Goal: Answer question/provide support

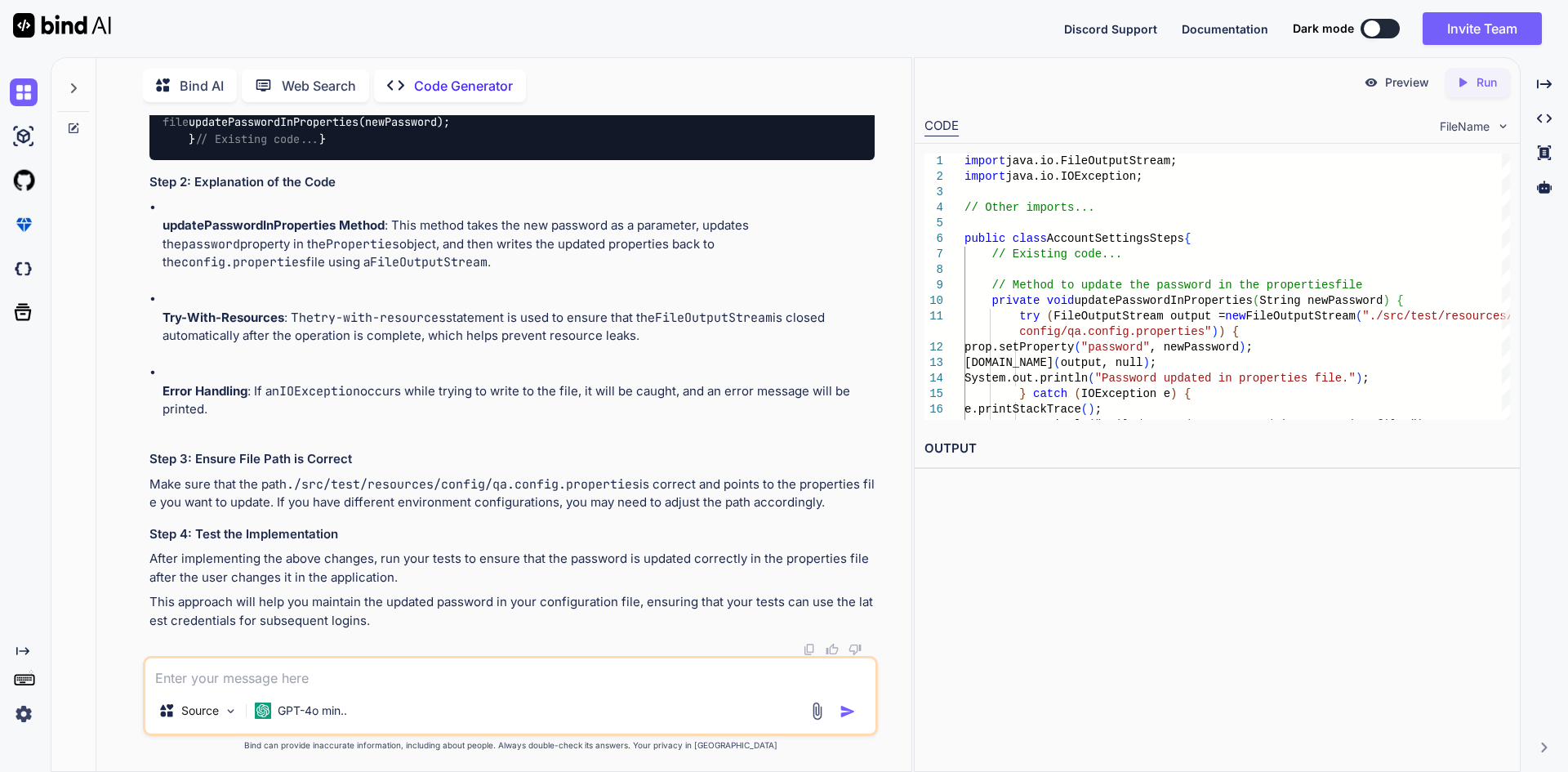
scroll to position [2221, 0]
click at [326, 673] on textarea at bounding box center [511, 673] width 730 height 29
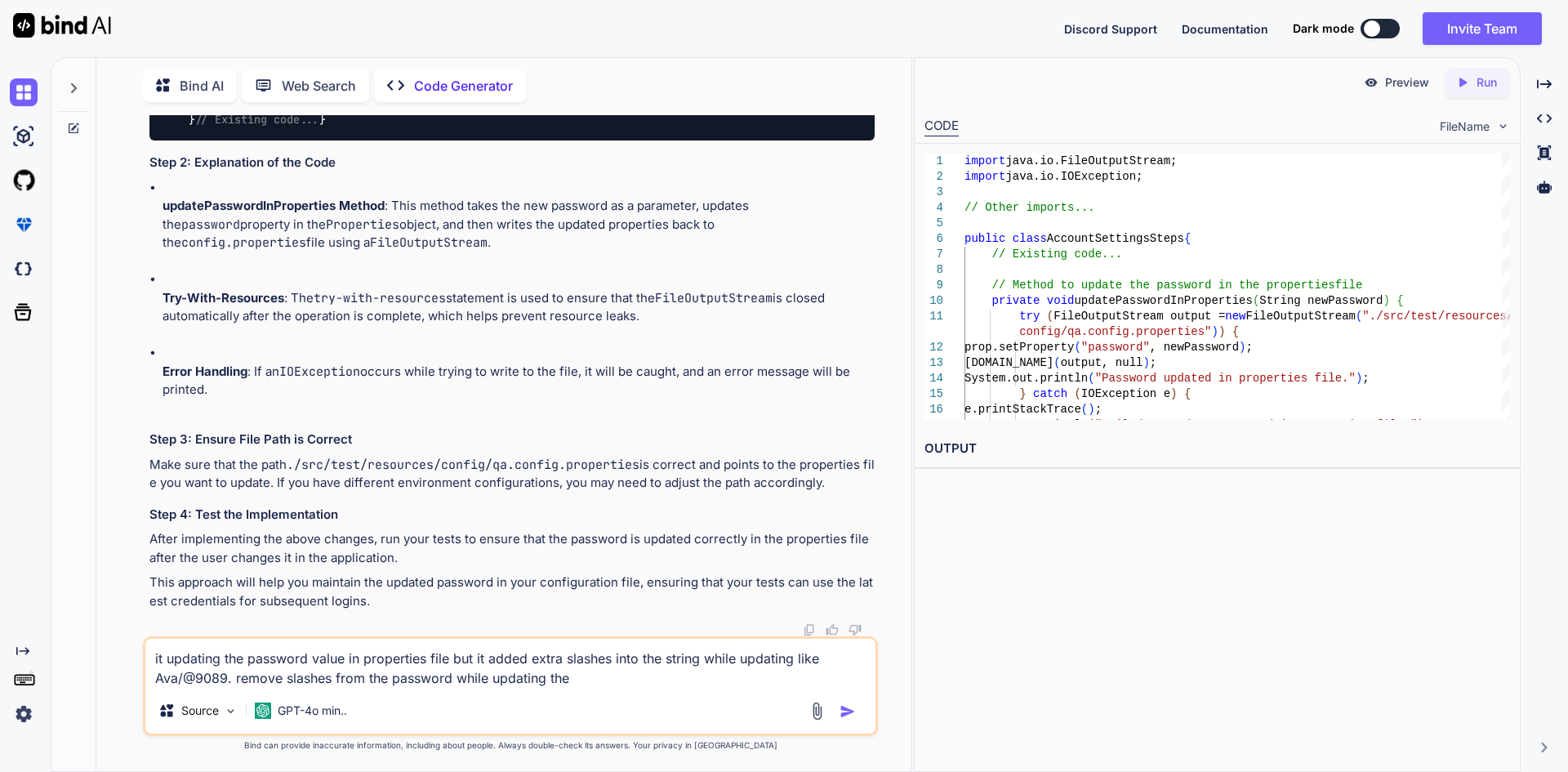
click at [598, 683] on textarea "it updating the password value in properties file but it added extra slashes in…" at bounding box center [511, 662] width 730 height 49
type textarea "it updating the password value in properties file but it added extra slashes in…"
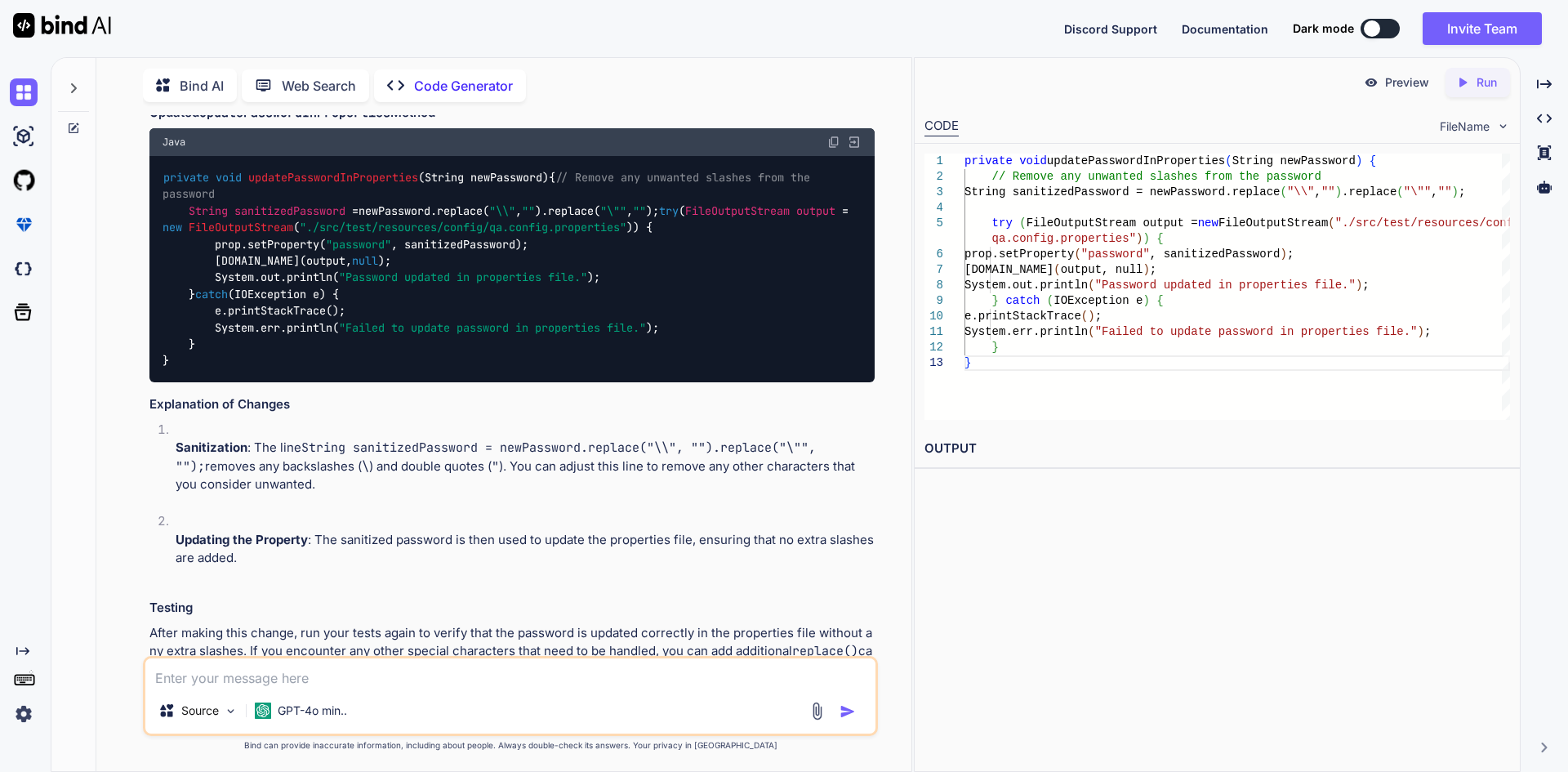
scroll to position [2814, 0]
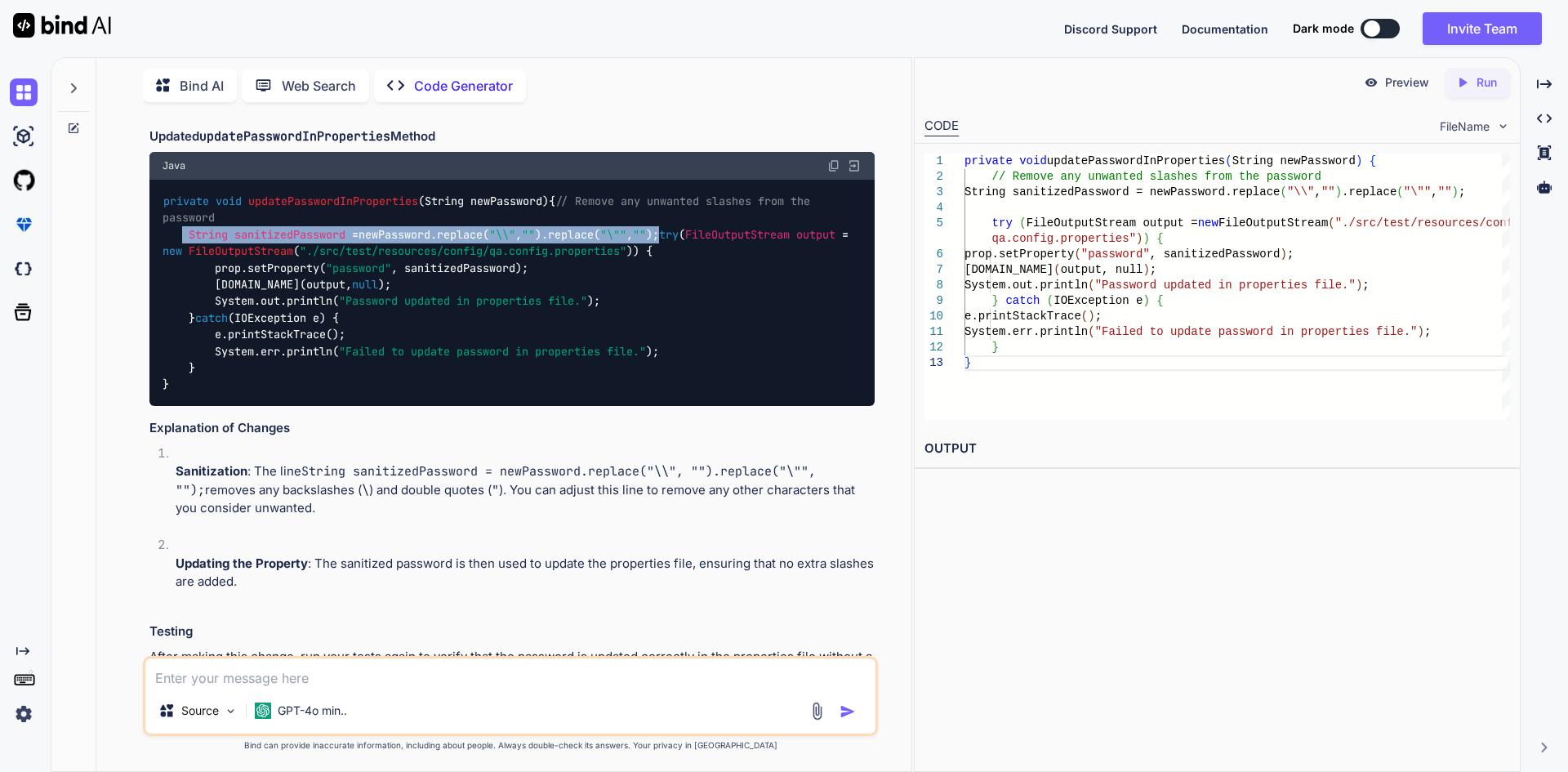
drag, startPoint x: 180, startPoint y: 400, endPoint x: 691, endPoint y: 396, distance: 511.0
click at [691, 396] on div "private void updatePasswordInProperties (String newPassword) { // Remove any un…" at bounding box center [512, 293] width 725 height 226
copy code "String sanitizedPassword = newPassword.replace( "\\" , "" ).replace( "\"" , "" …"
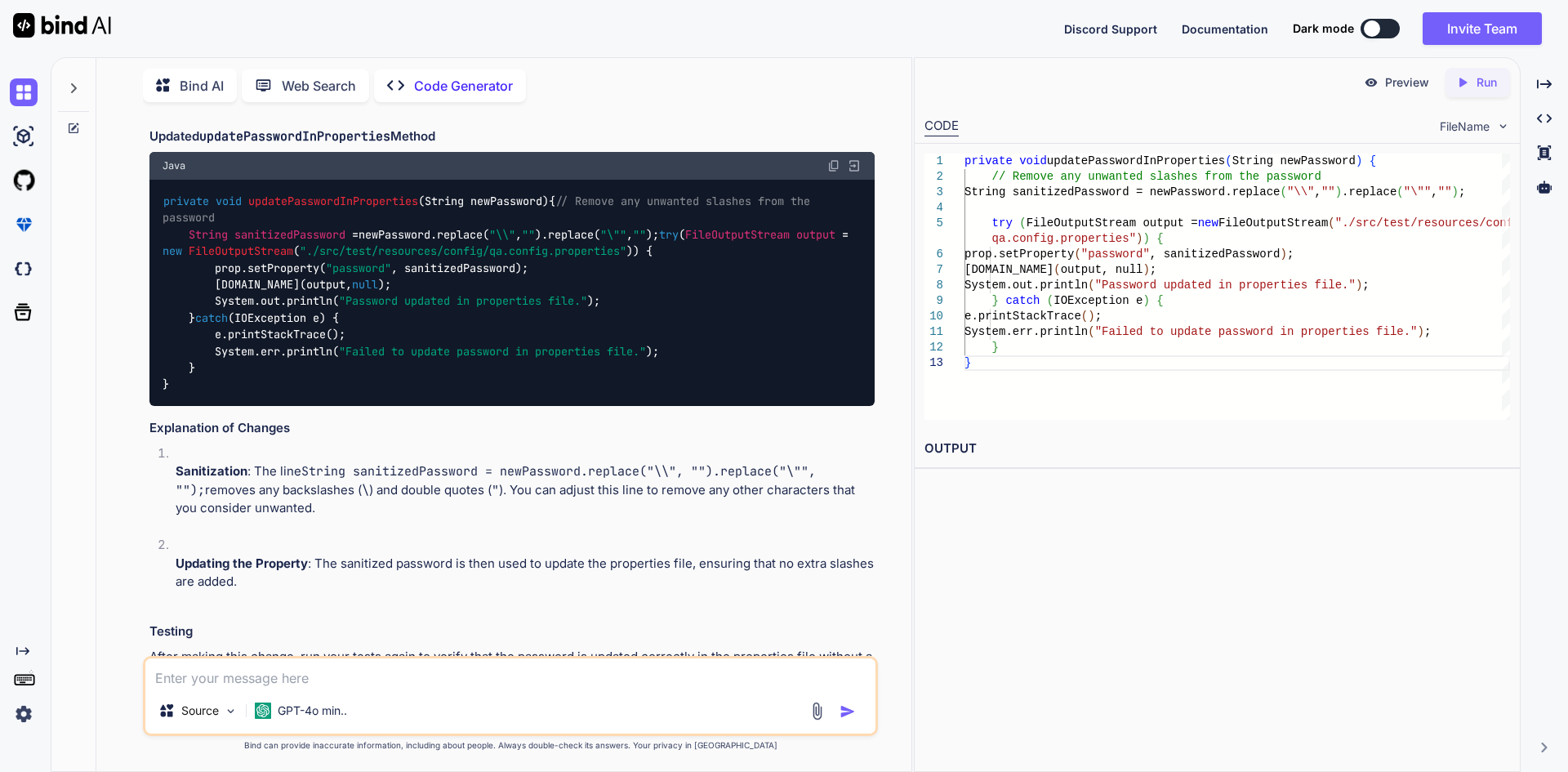
click at [447, 406] on div "private void updatePasswordInProperties (String newPassword) { // Remove any un…" at bounding box center [512, 293] width 725 height 226
click at [556, 406] on div "private void updatePasswordInProperties (String newPassword) { // Remove any un…" at bounding box center [512, 293] width 725 height 226
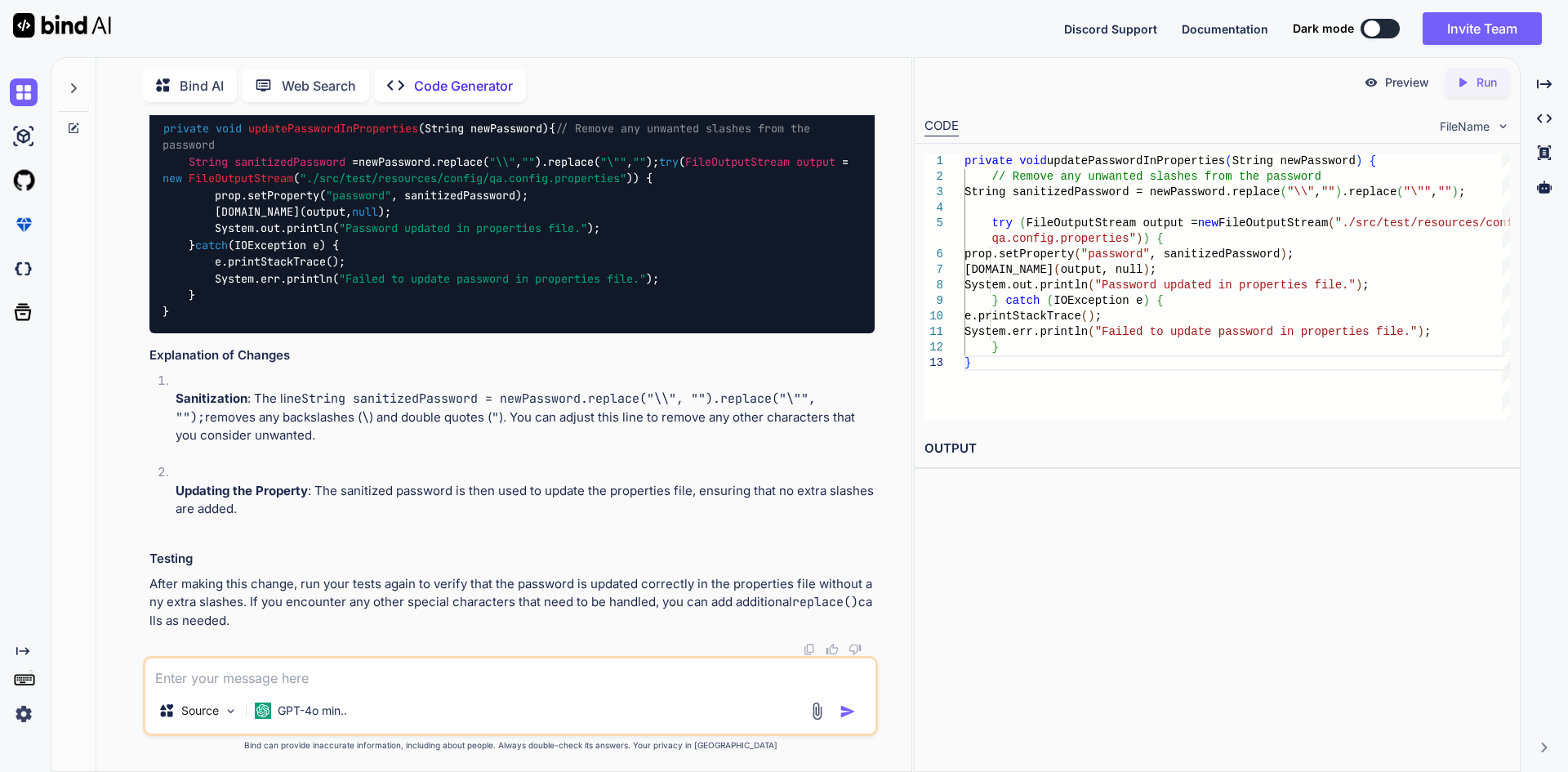
scroll to position [3085, 0]
click at [317, 680] on textarea at bounding box center [511, 673] width 730 height 29
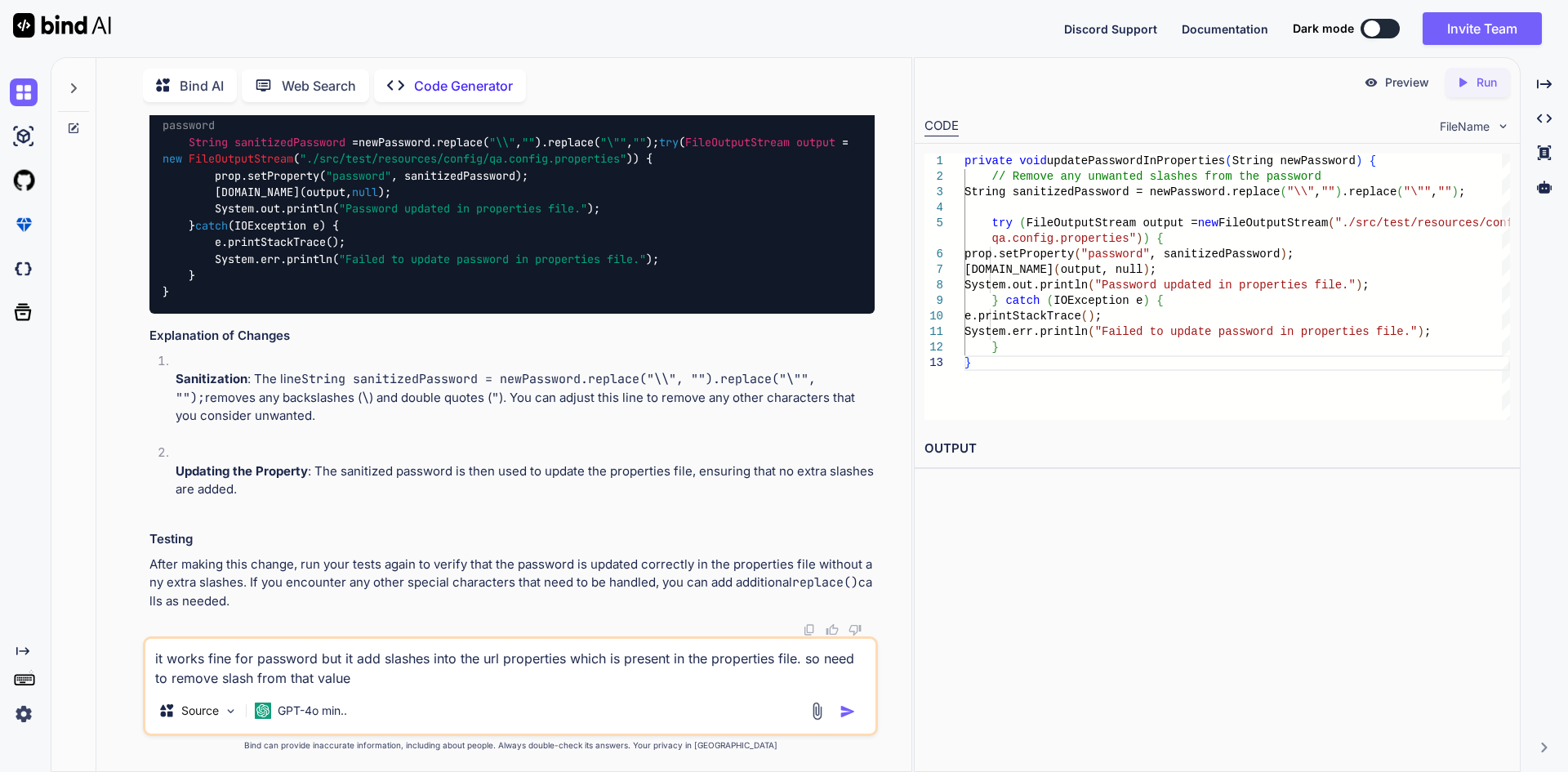
type textarea "it works fine for password but it add slashes into the url properties which is …"
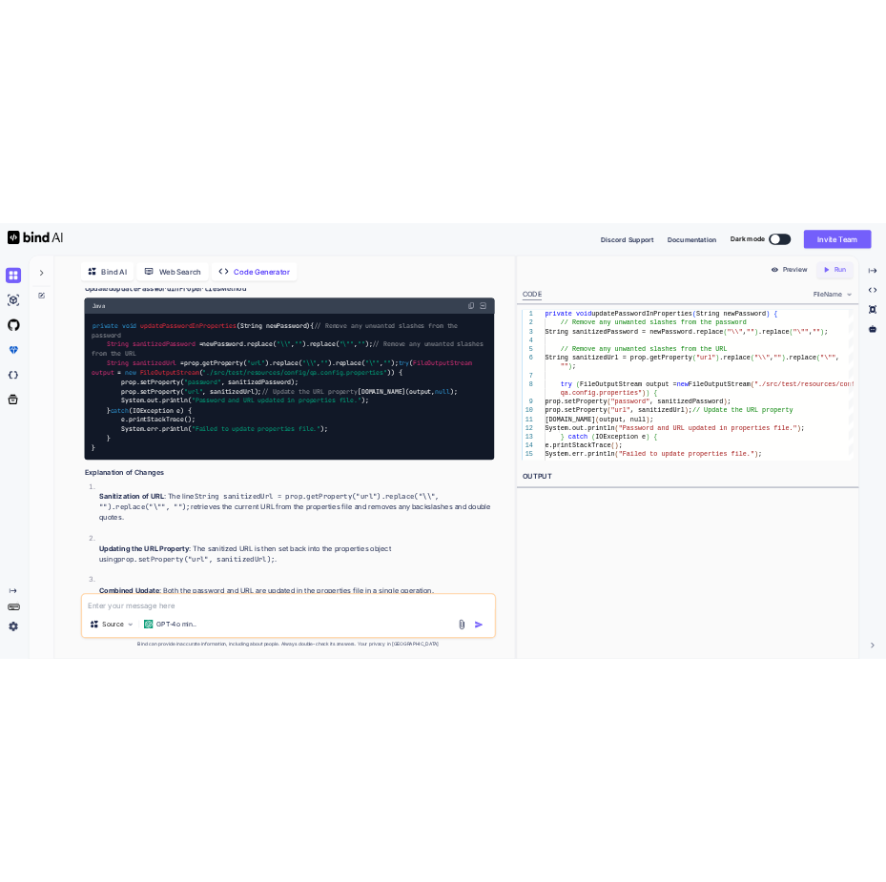
scroll to position [4300, 0]
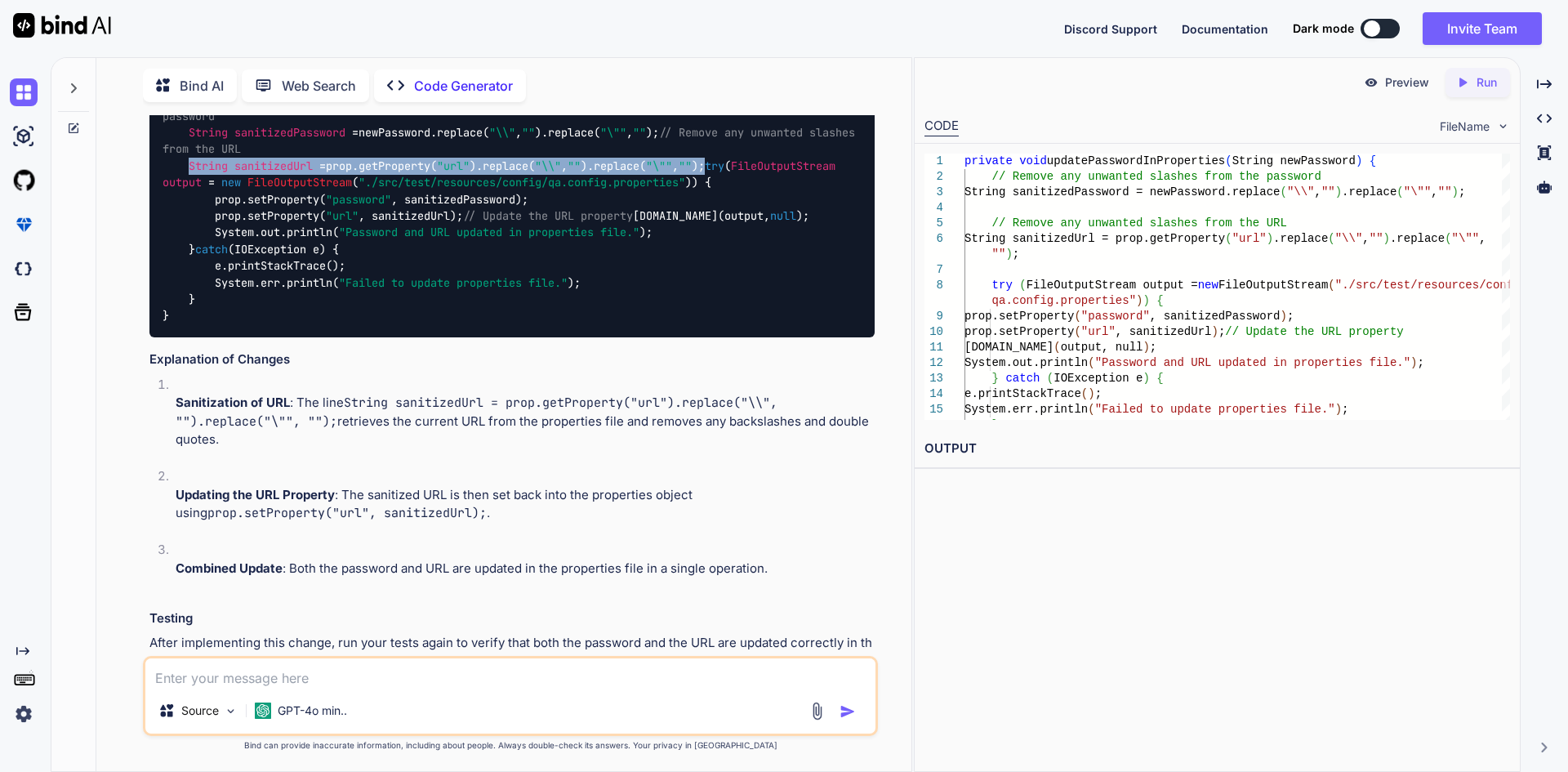
drag, startPoint x: 189, startPoint y: 376, endPoint x: 739, endPoint y: 378, distance: 550.0
click at [739, 338] on div "private void updatePasswordInProperties (String newPassword) { // Remove any un…" at bounding box center [512, 208] width 725 height 259
copy code "String sanitizedUrl = prop.getProperty( "url" ).replace( "\\" , "" ).replace( "…"
click at [458, 338] on div "private void updatePasswordInProperties (String newPassword) { // Remove any un…" at bounding box center [512, 208] width 725 height 259
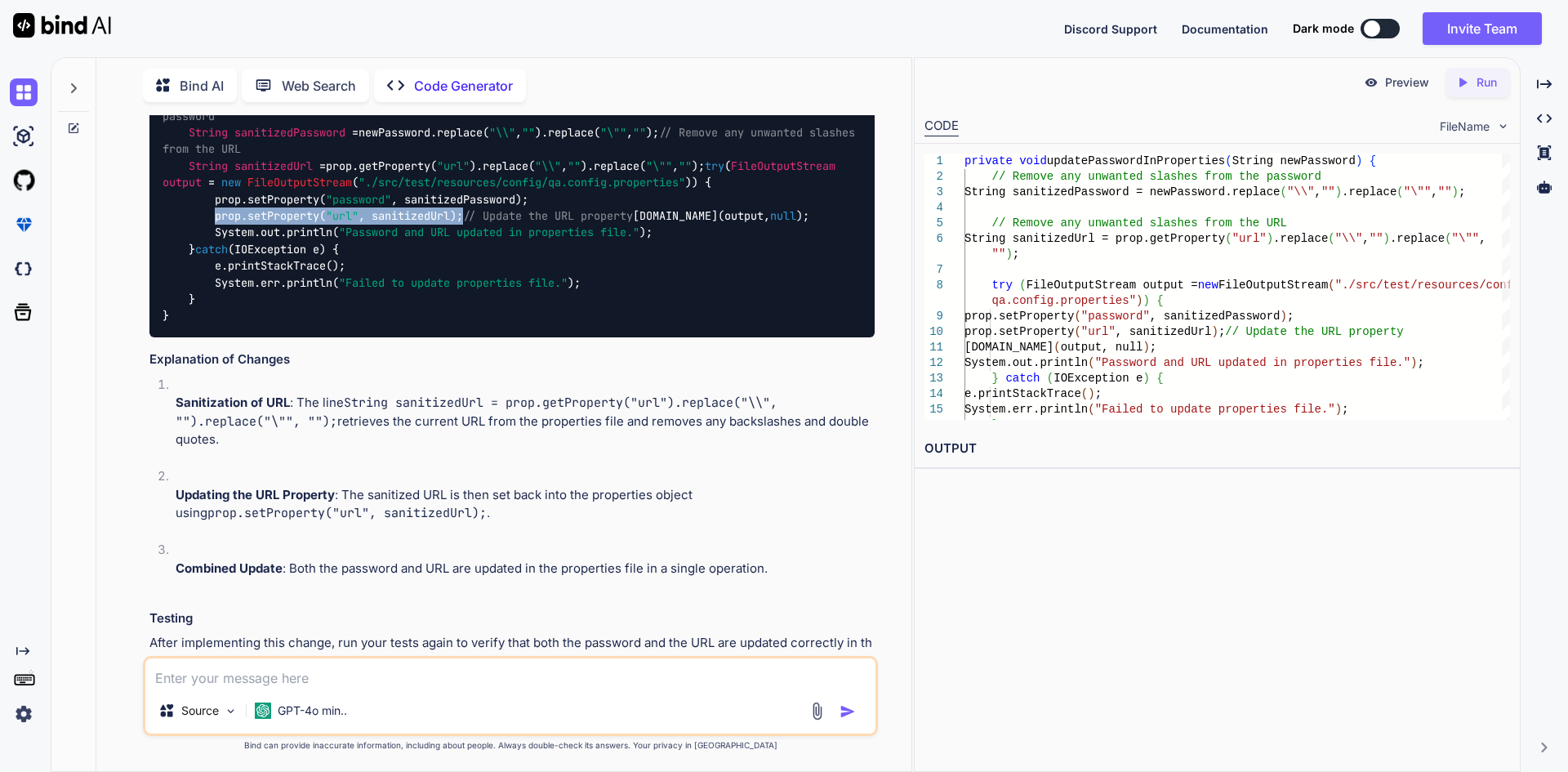
drag, startPoint x: 218, startPoint y: 464, endPoint x: 469, endPoint y: 461, distance: 251.0
click at [469, 324] on code "private void updatePasswordInProperties (String newPassword) { // Remove any un…" at bounding box center [512, 207] width 699 height 234
copy code "prop.setProperty( "url" , sanitizedUrl);"
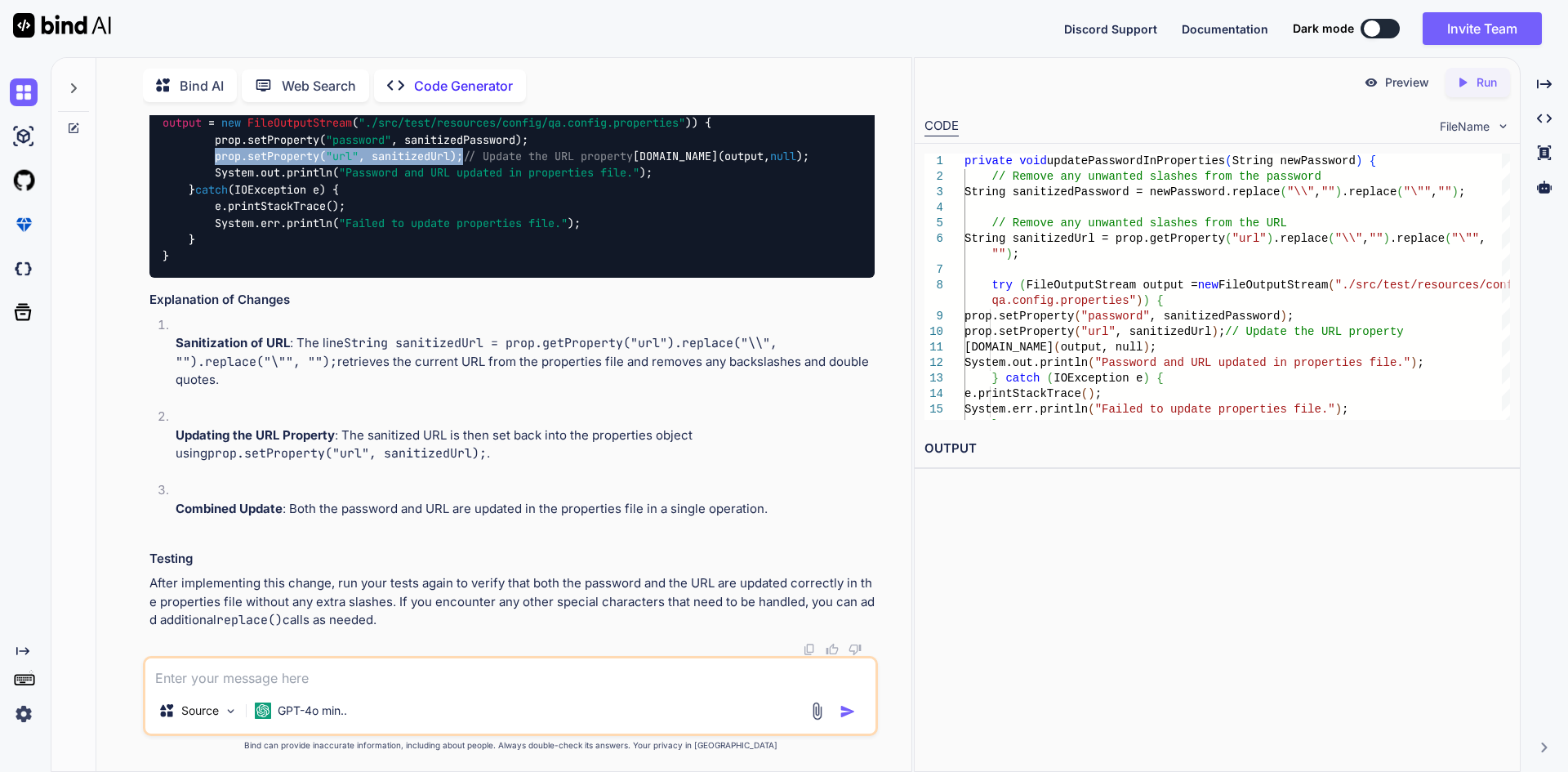
scroll to position [4008, 0]
click at [285, 671] on textarea at bounding box center [511, 673] width 730 height 29
paste textarea "url=https\://[DOMAIN_NAME]"
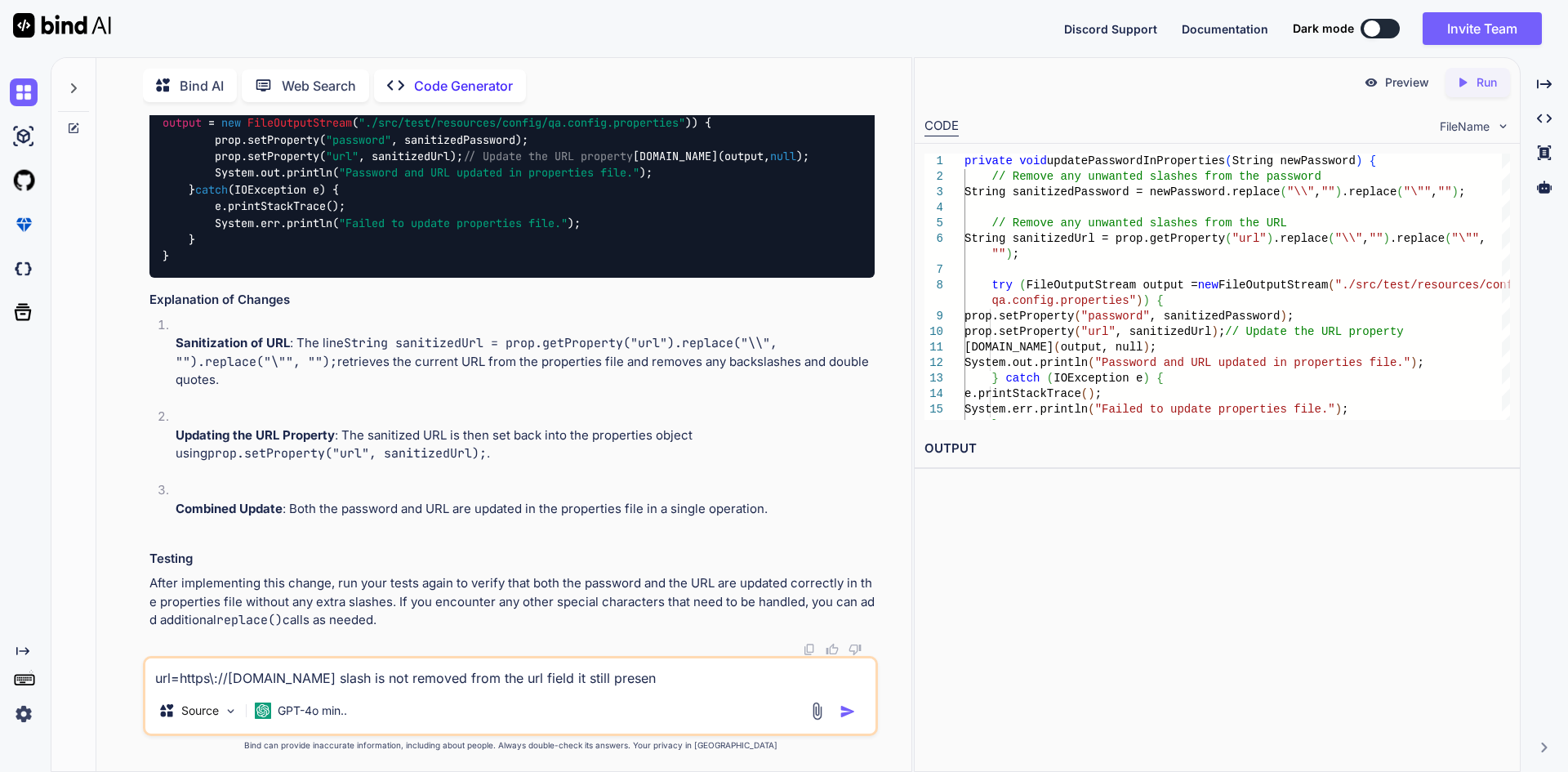
type textarea "url=https\://[DOMAIN_NAME] slash is not removed from the url field it still pre…"
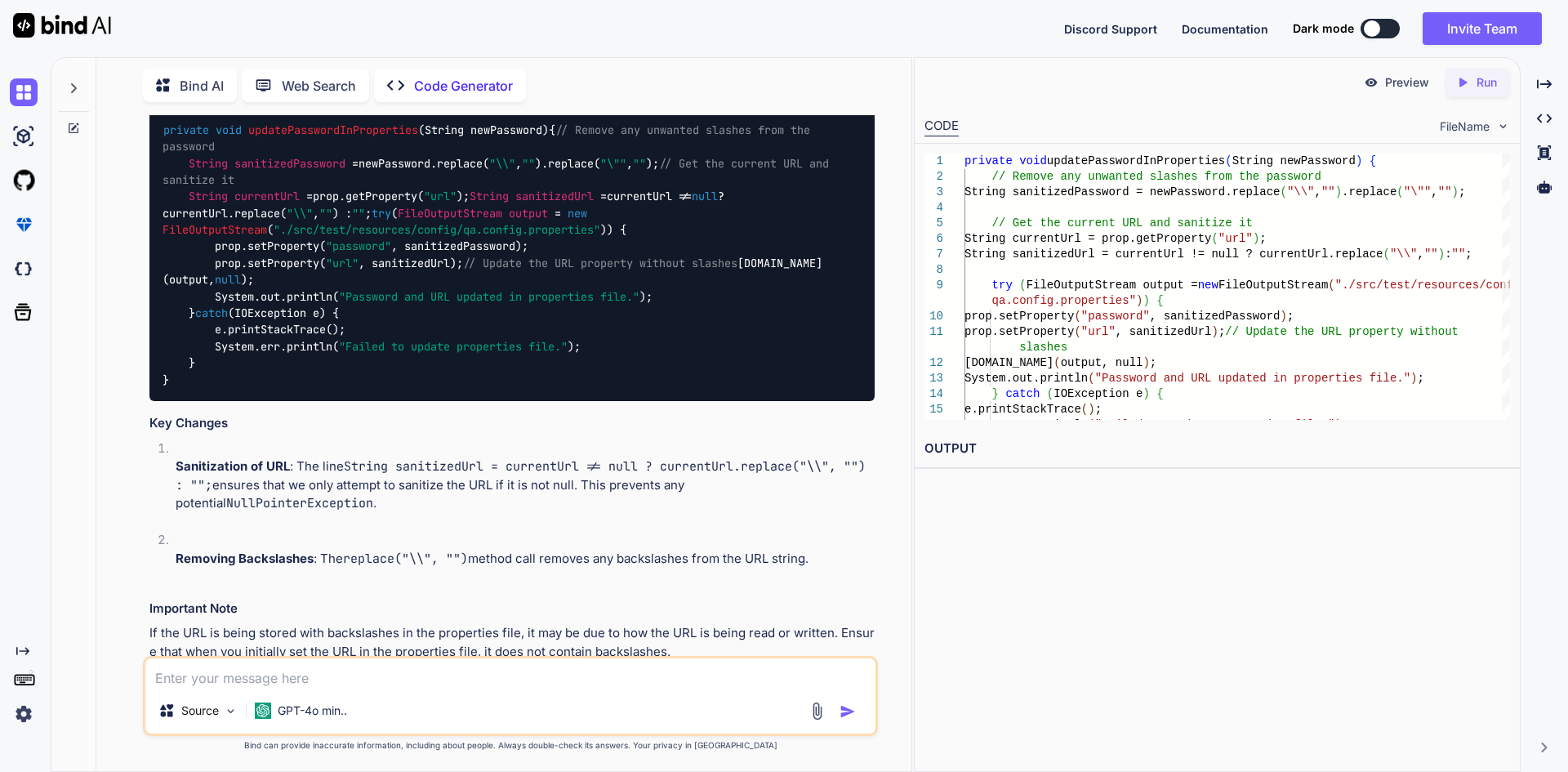
scroll to position [4633, 0]
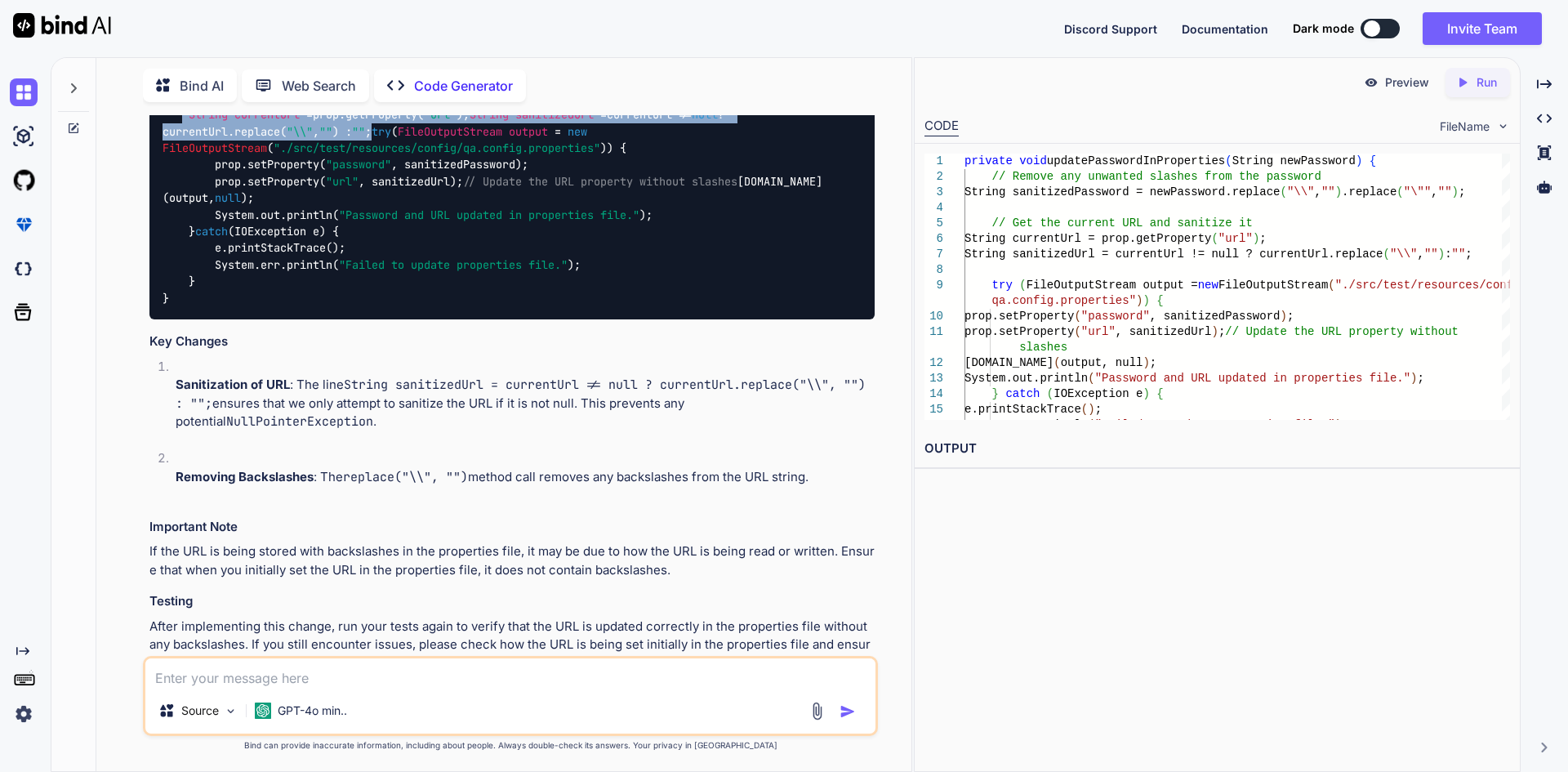
drag, startPoint x: 184, startPoint y: 392, endPoint x: 710, endPoint y: 410, distance: 526.3
click at [710, 320] on div "private void updatePasswordInProperties (String newPassword) { // Remove any un…" at bounding box center [512, 172] width 725 height 292
copy code "String currentUrl = prop.getProperty( "url" ); String sanitizedUrl = currentUrl…"
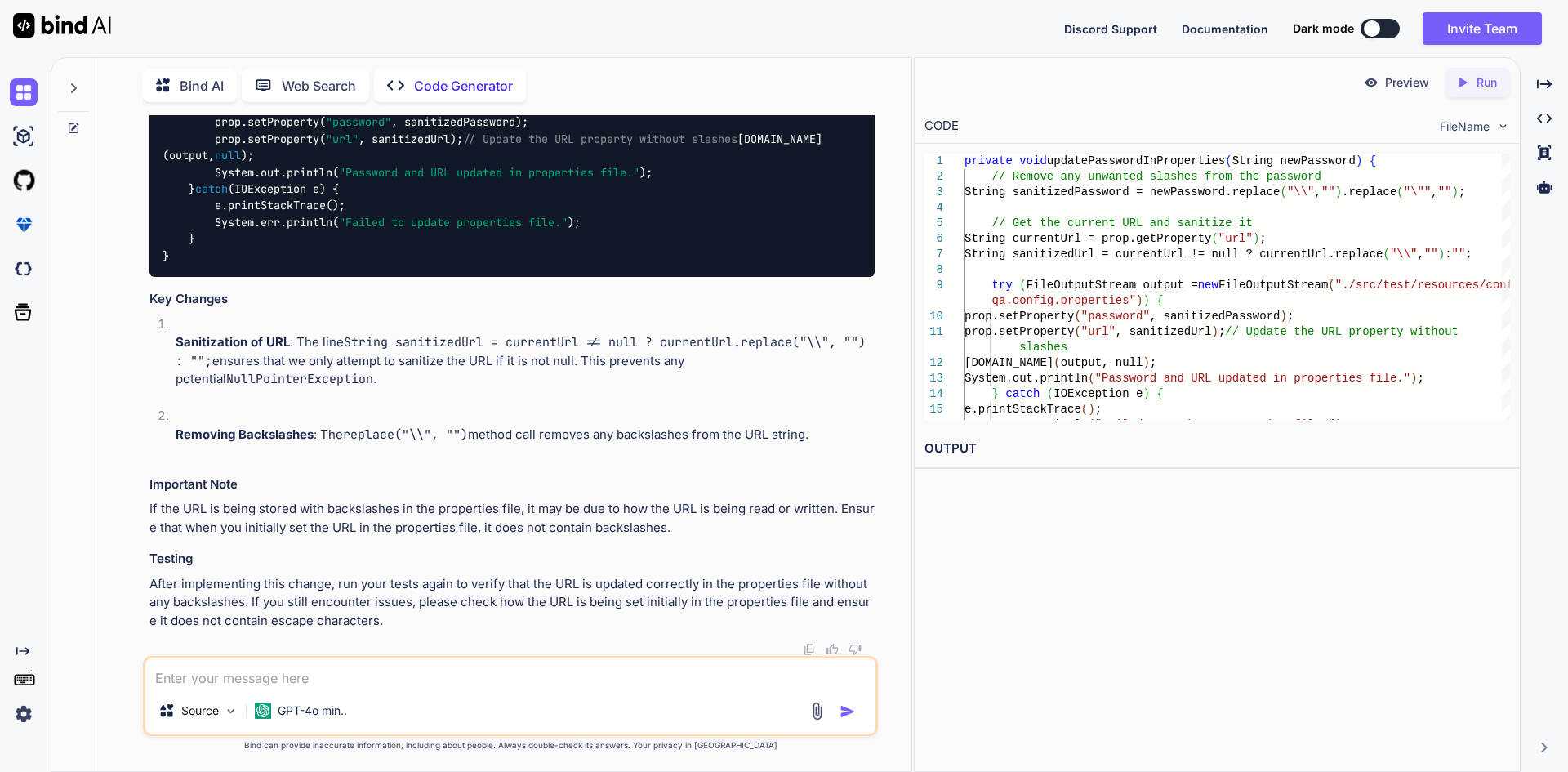
scroll to position [4990, 0]
click at [356, 655] on div "Source GPT-4o min.." at bounding box center [511, 695] width 735 height 80
click at [357, 660] on textarea at bounding box center [511, 673] width 730 height 29
click at [336, 673] on textarea at bounding box center [511, 673] width 730 height 29
type textarea "it still coming"
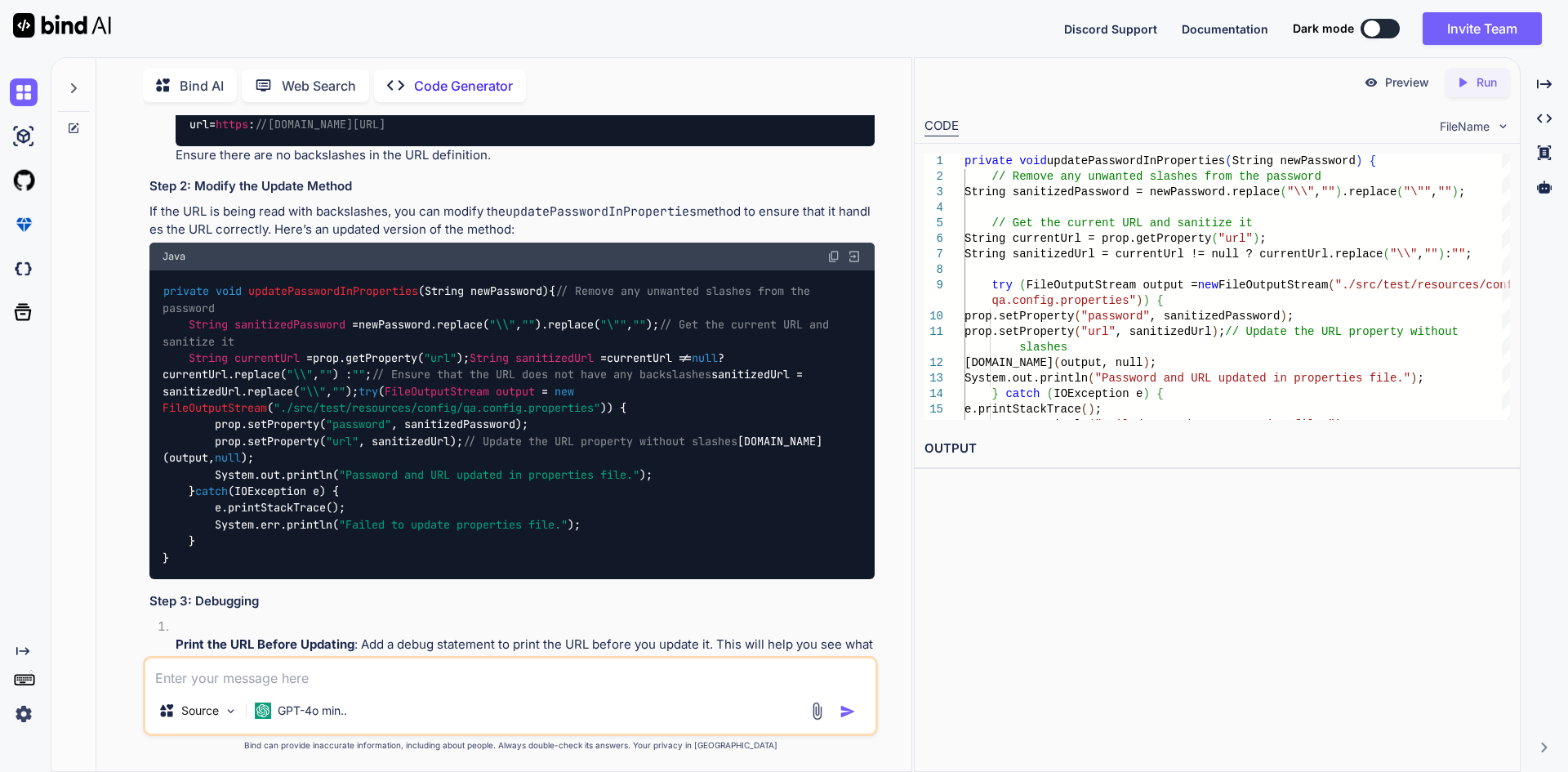
scroll to position [5490, 0]
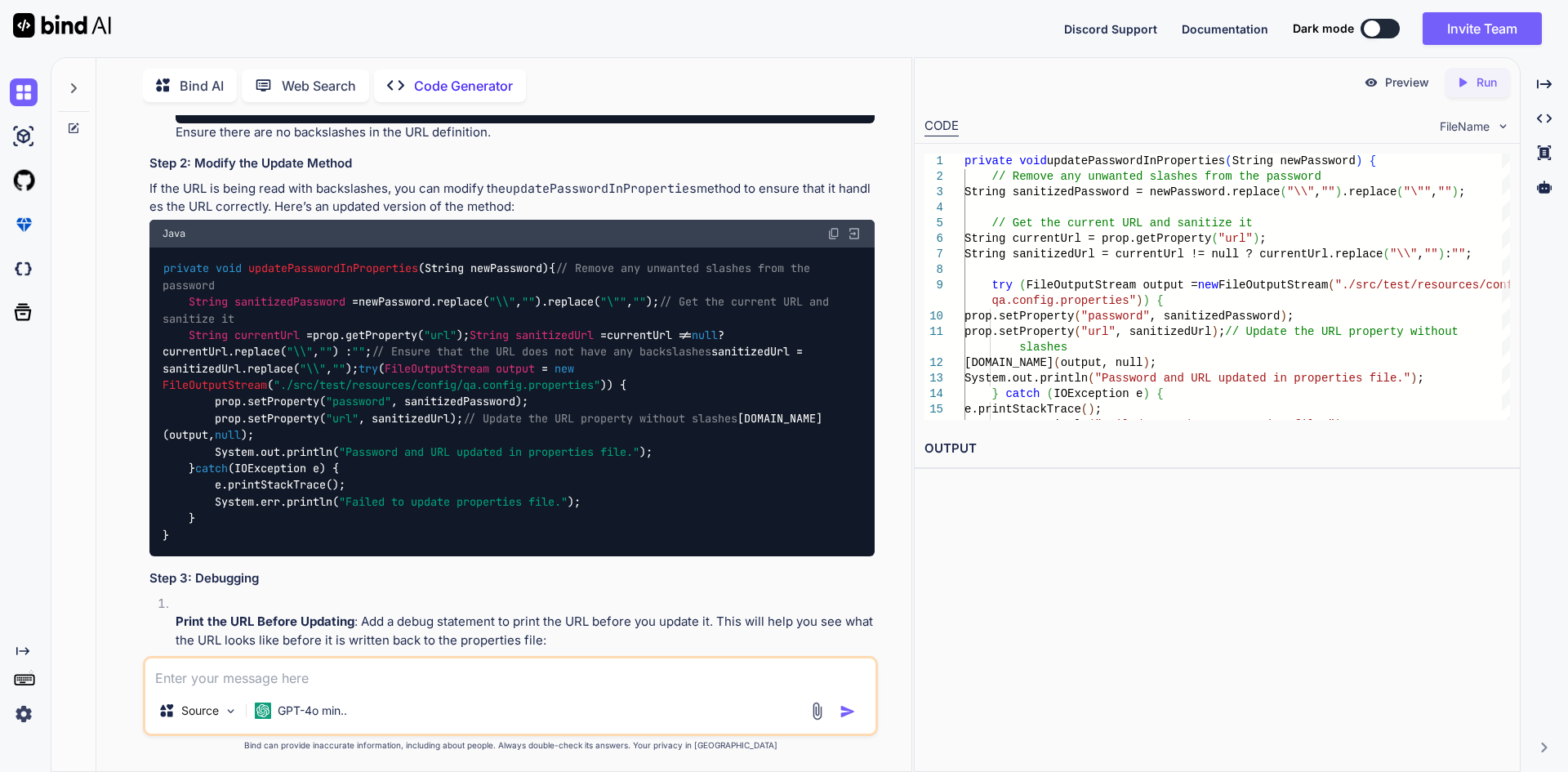
drag, startPoint x: 231, startPoint y: 338, endPoint x: 405, endPoint y: 336, distance: 174.0
click at [405, 141] on li "Open the qa.config.properties file (or the relevant properties file) and check …" at bounding box center [518, 78] width 712 height 126
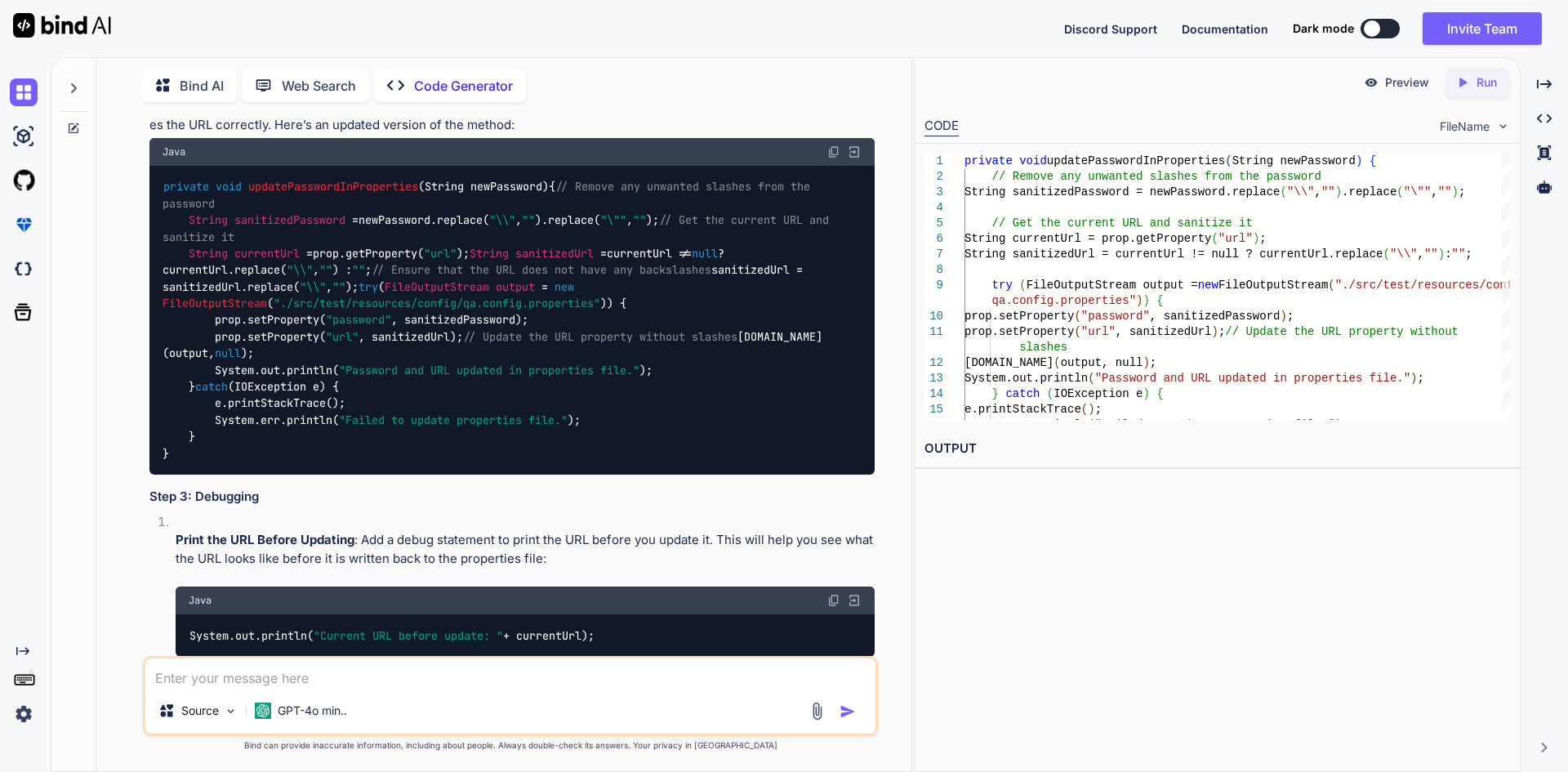
scroll to position [5652, 0]
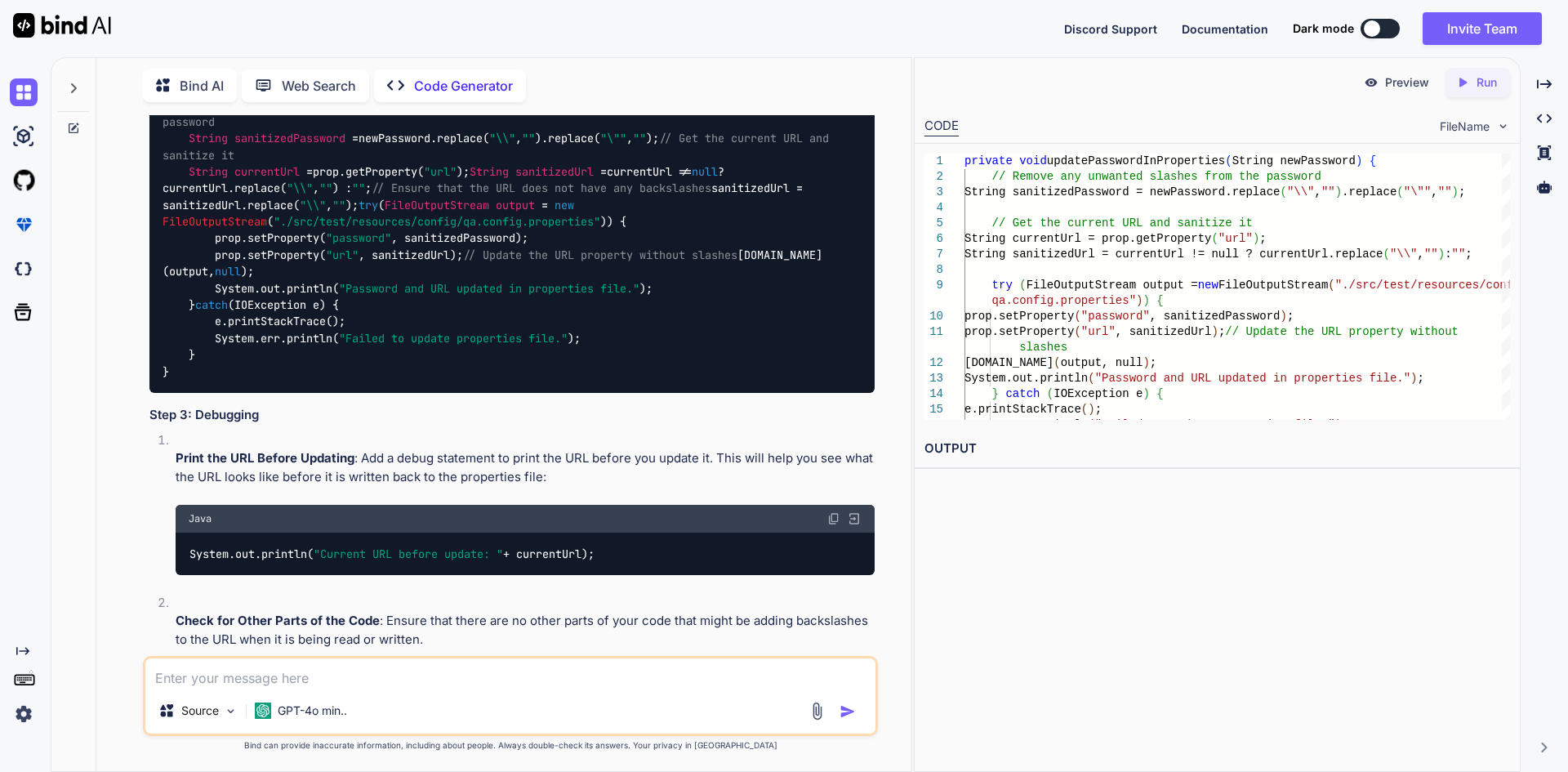
drag, startPoint x: 148, startPoint y: 363, endPoint x: 387, endPoint y: 359, distance: 239.0
click at [387, 53] on p "If the URL is being read with backslashes, you can modify the updatePasswordInP…" at bounding box center [512, 34] width 725 height 37
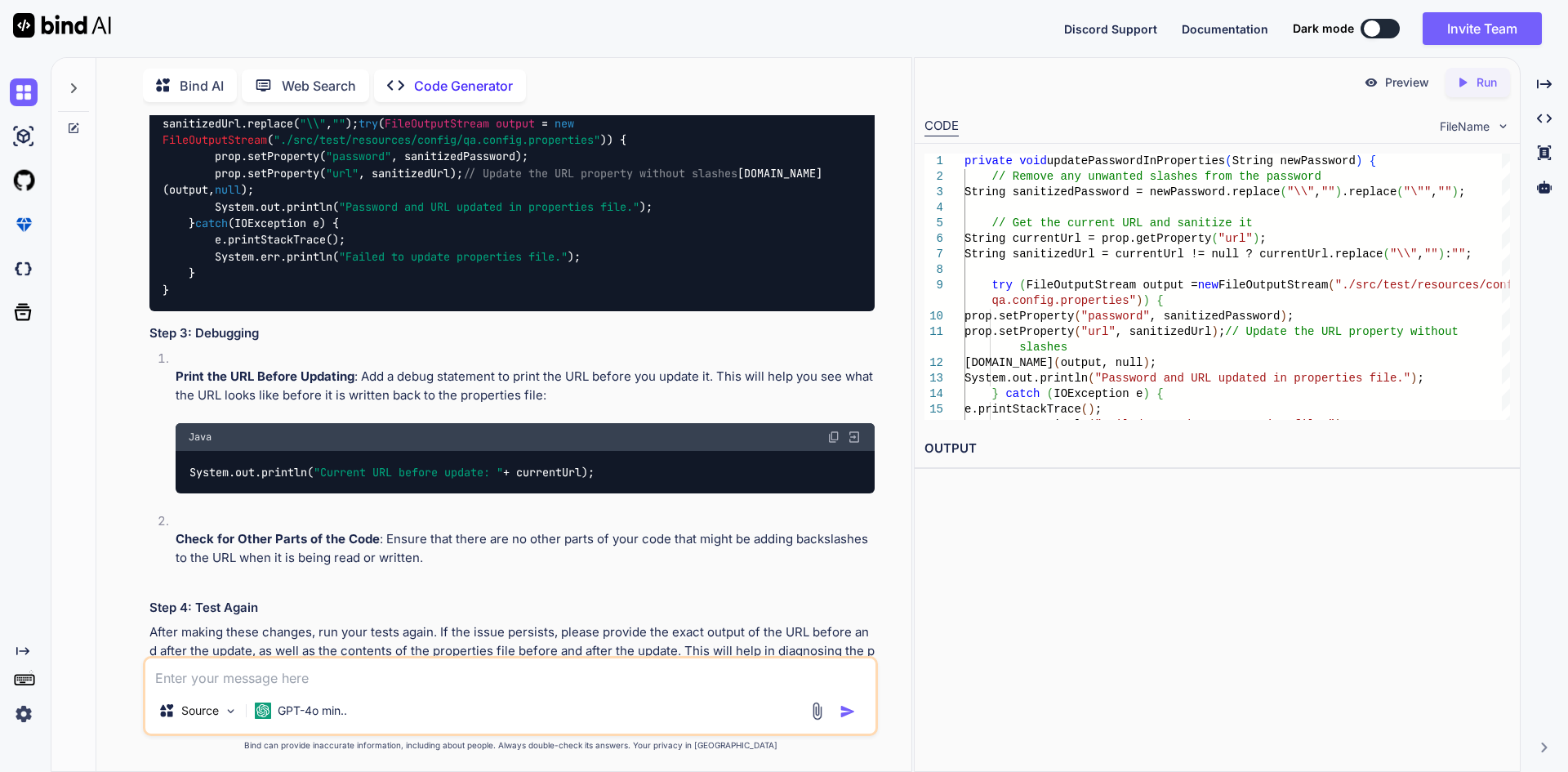
scroll to position [5816, 0]
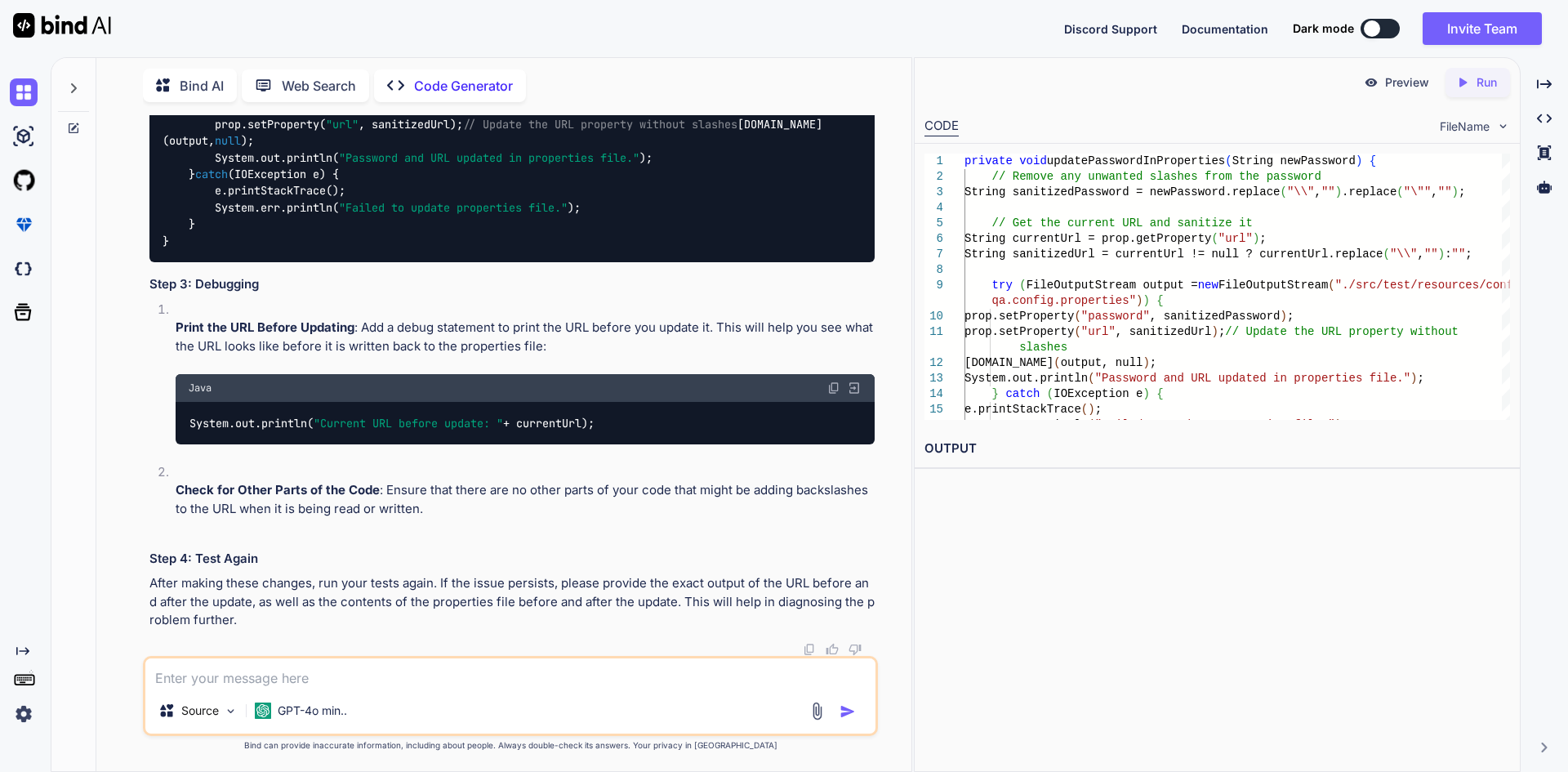
drag, startPoint x: 187, startPoint y: 357, endPoint x: 516, endPoint y: 422, distance: 335.4
click at [516, 263] on div "private void updatePasswordInProperties (String newPassword) { // Remove any un…" at bounding box center [512, 108] width 725 height 309
copy code "String currentUrl = prop.getProperty( "url" ); String sanitizedUrl = currentUrl…"
drag, startPoint x: 190, startPoint y: 425, endPoint x: 609, endPoint y: 428, distance: 419.0
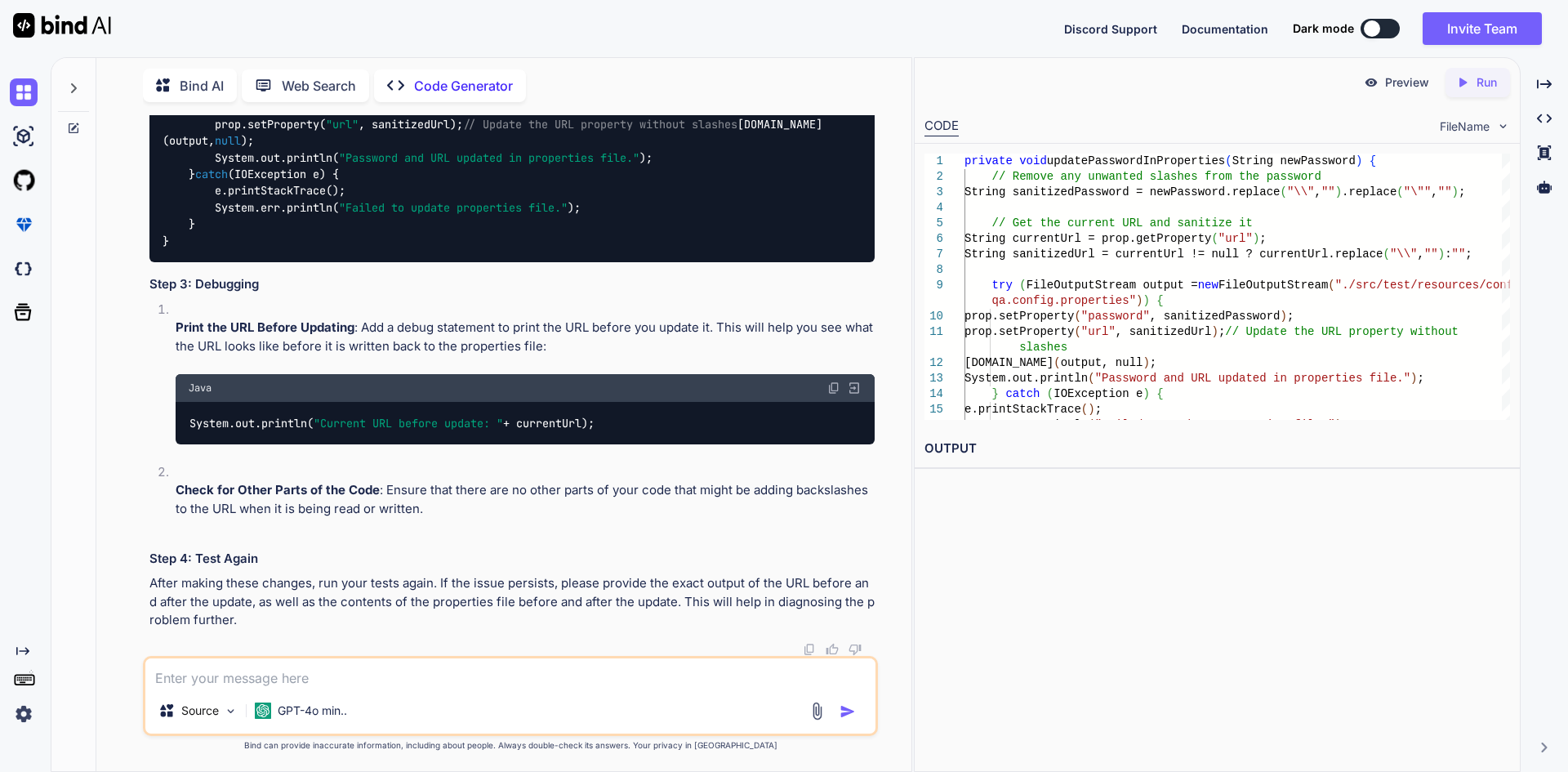
click at [596, 428] on code "System.out.println( "Current URL before update: " + currentUrl);" at bounding box center [392, 423] width 408 height 17
copy code "System.out.println( "Current URL before update: " + currentUrl);"
click at [295, 670] on textarea at bounding box center [511, 673] width 730 height 29
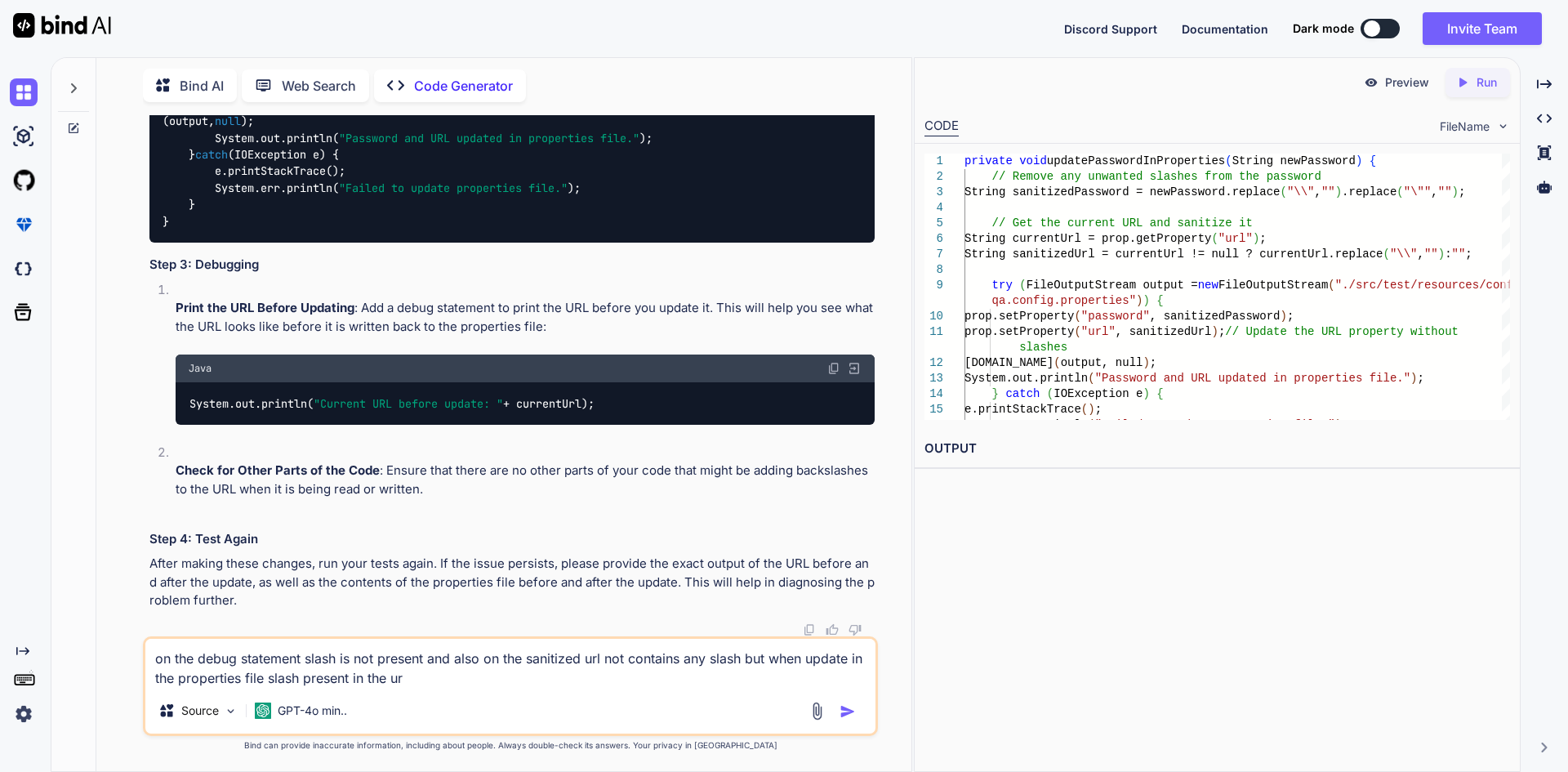
type textarea "on the debug statement slash is not present and also on the sanitized url not c…"
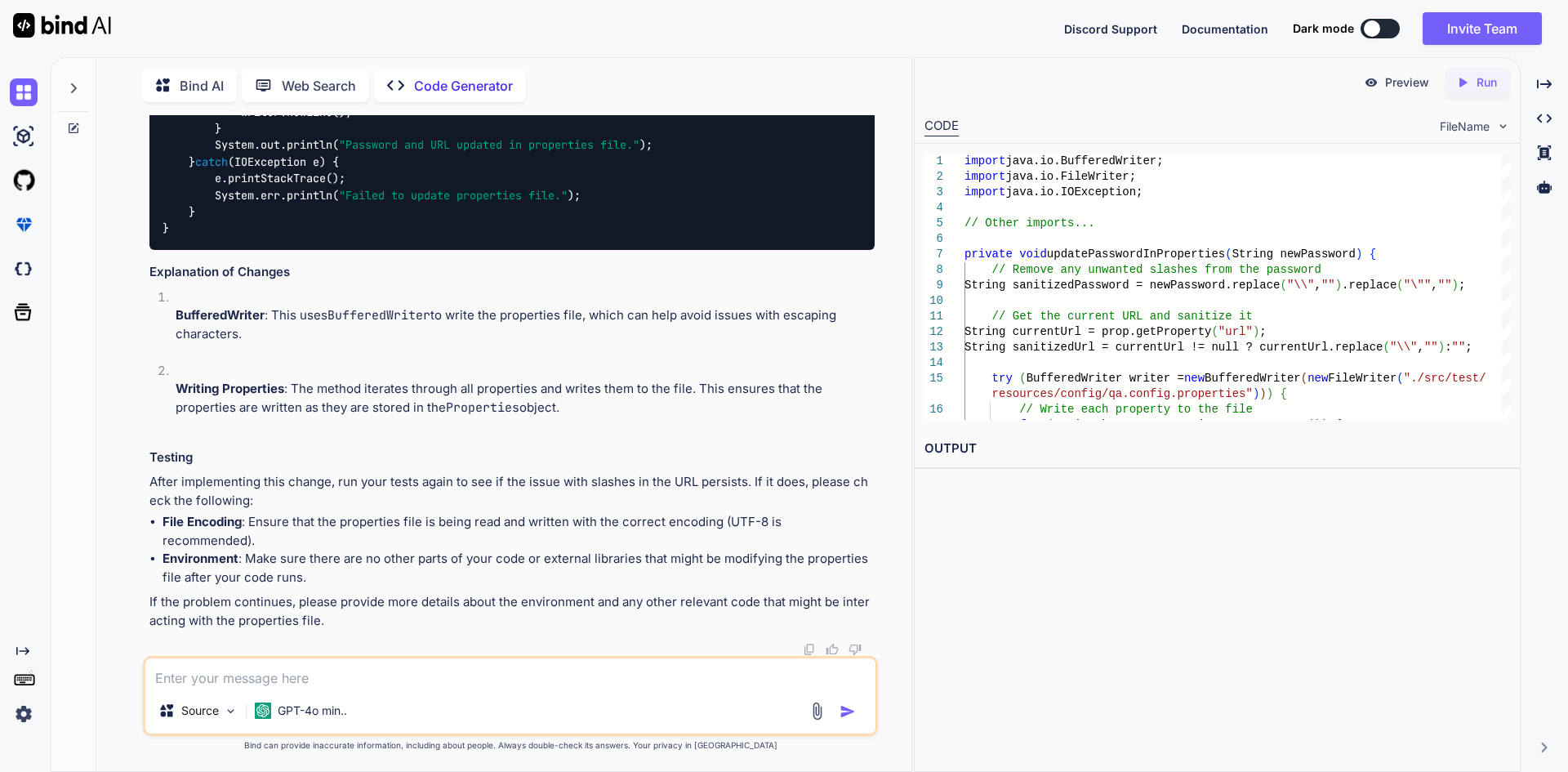
scroll to position [7582, 0]
click at [363, 675] on textarea at bounding box center [511, 673] width 730 height 29
paste textarea "package com.qa.cannabislife.factory; import java.io.FileInputStream; import jav…"
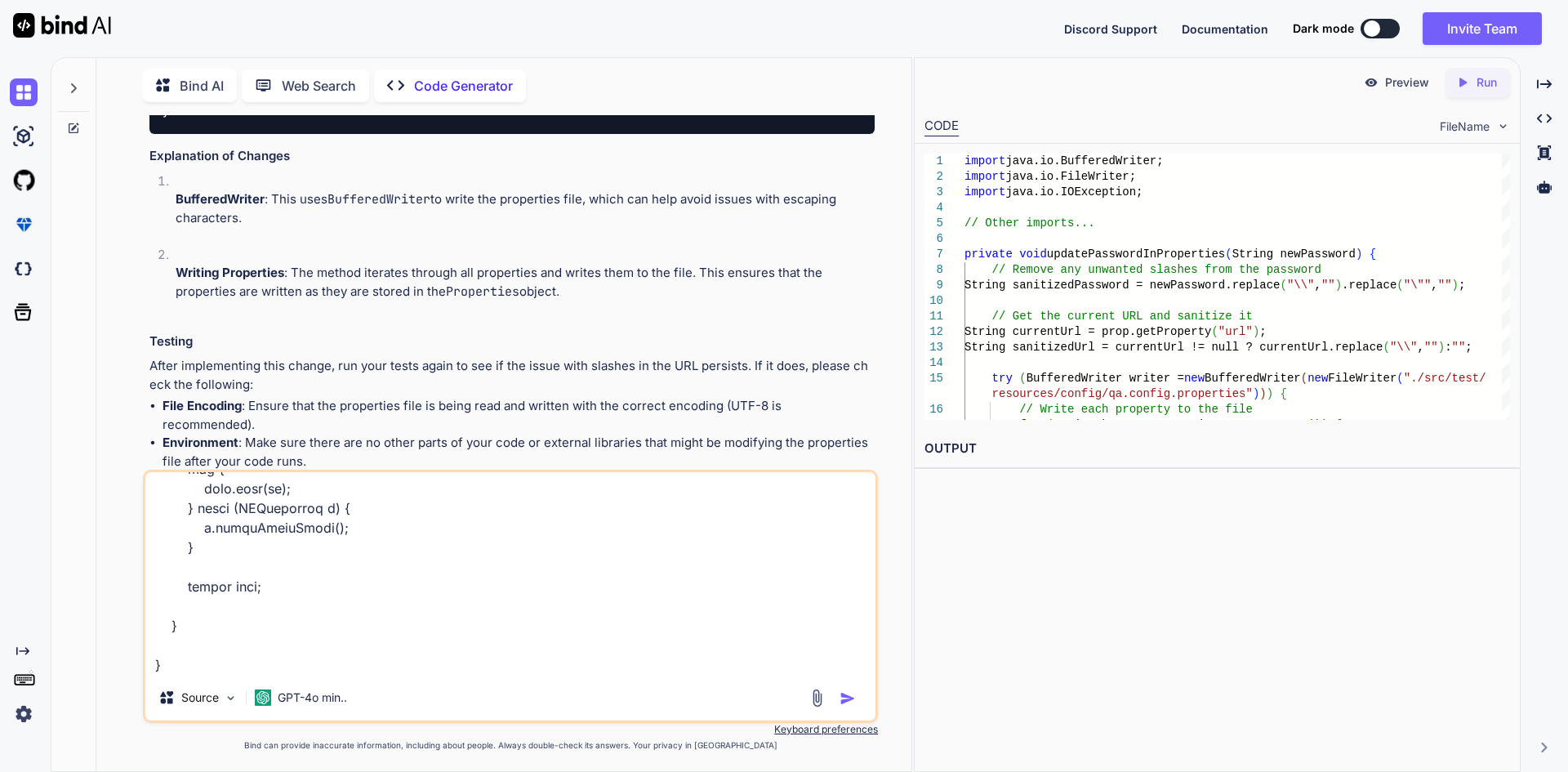
scroll to position [7173, 0]
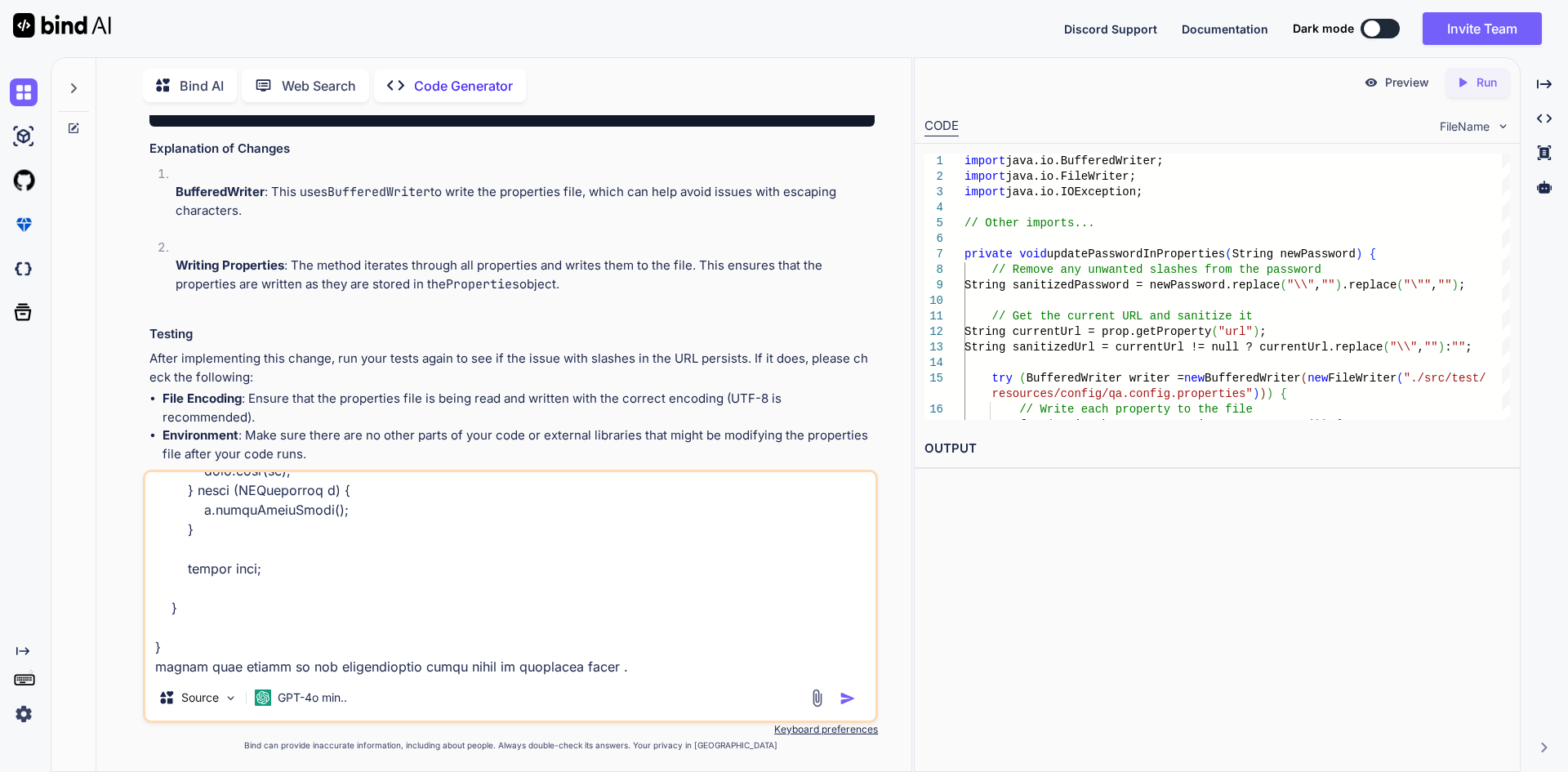
click at [223, 667] on textarea at bounding box center [511, 573] width 730 height 202
click at [649, 665] on textarea at bounding box center [511, 573] width 730 height 202
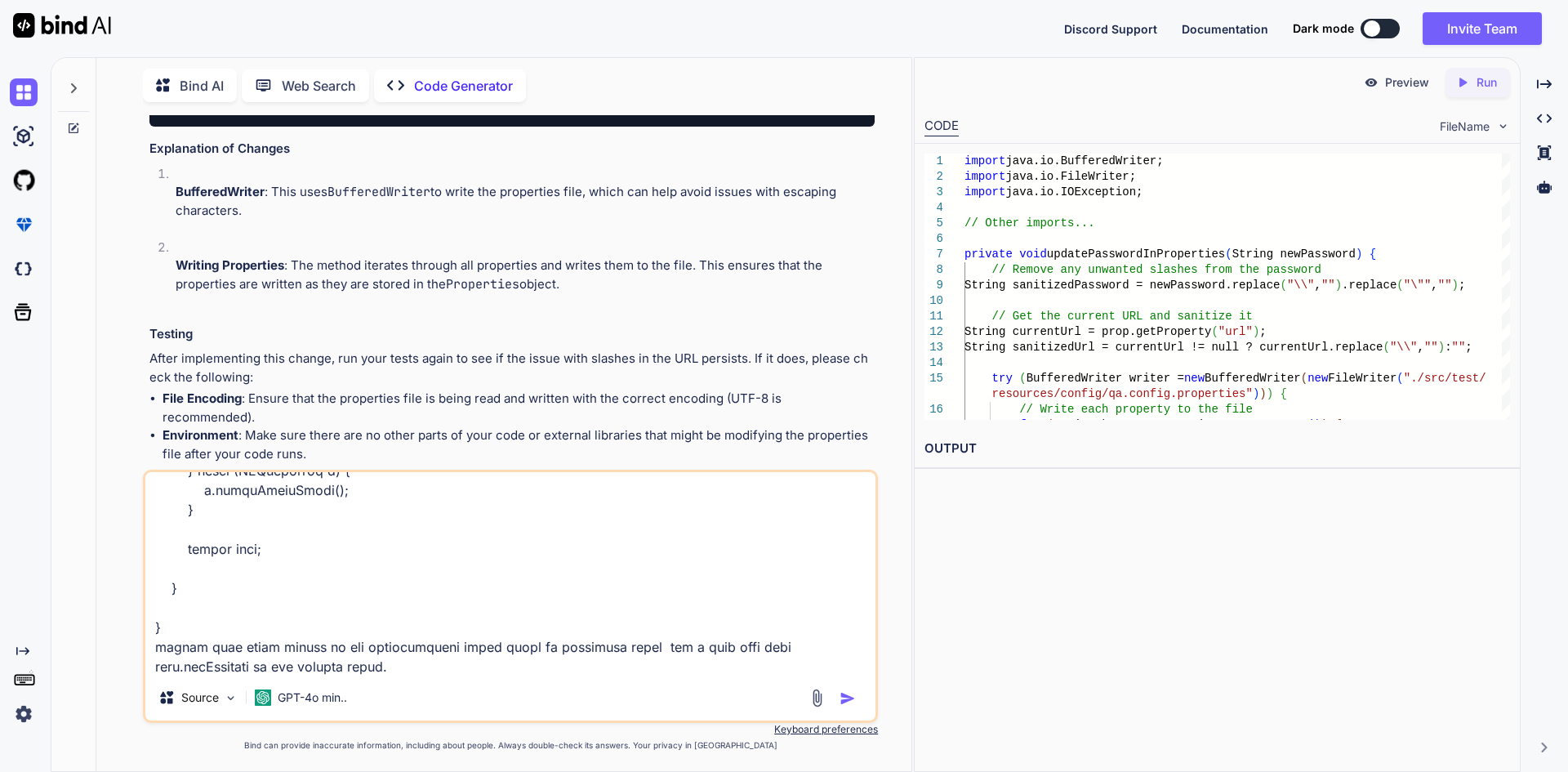
paste textarea "private void updatePasswordInProperties(String newPassword) { String sanitizedP…"
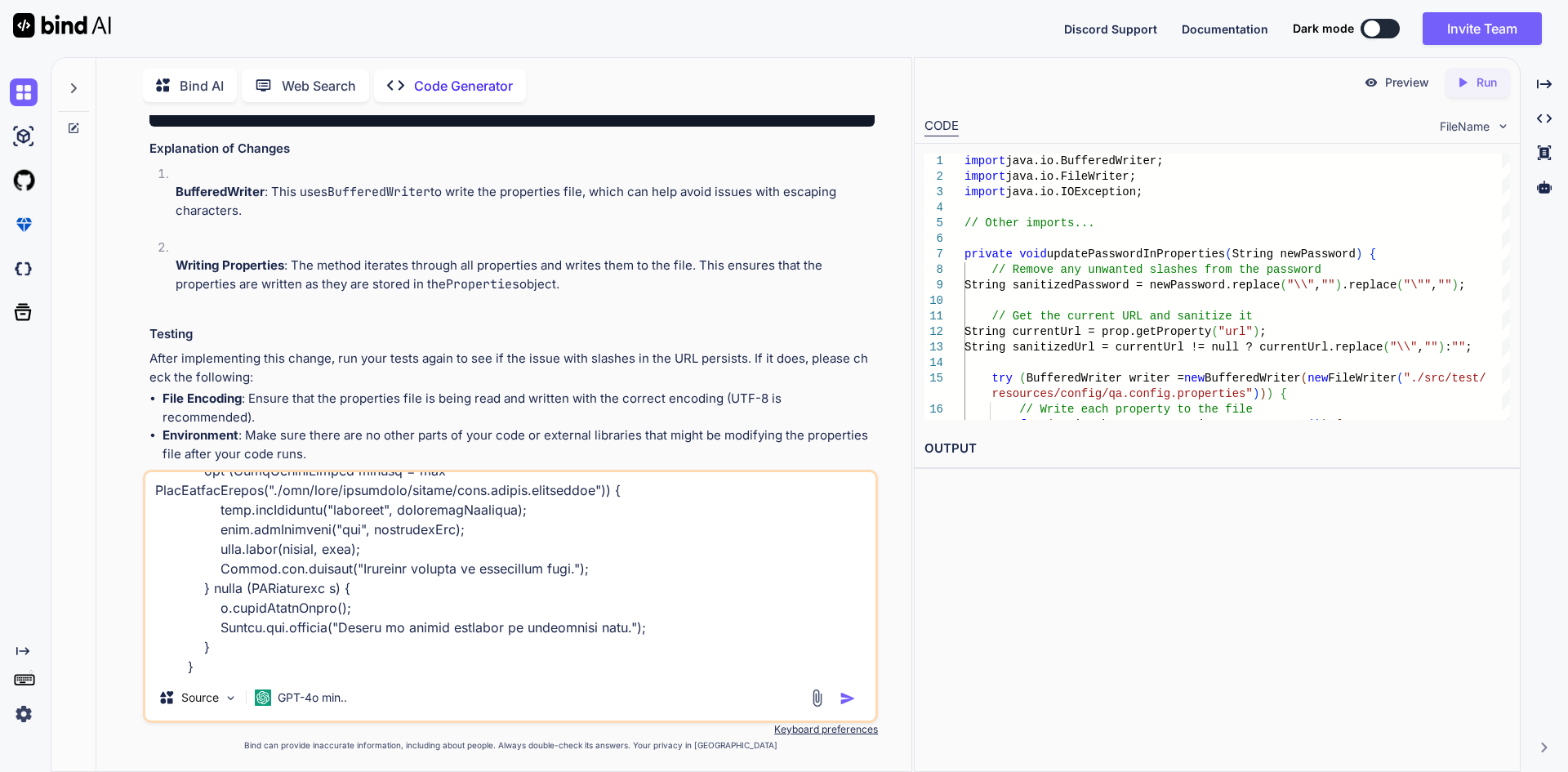
type textarea "package com.qa.cannabislife.factory; import java.io.FileInputStream; import jav…"
click at [847, 696] on img "button" at bounding box center [847, 697] width 16 height 16
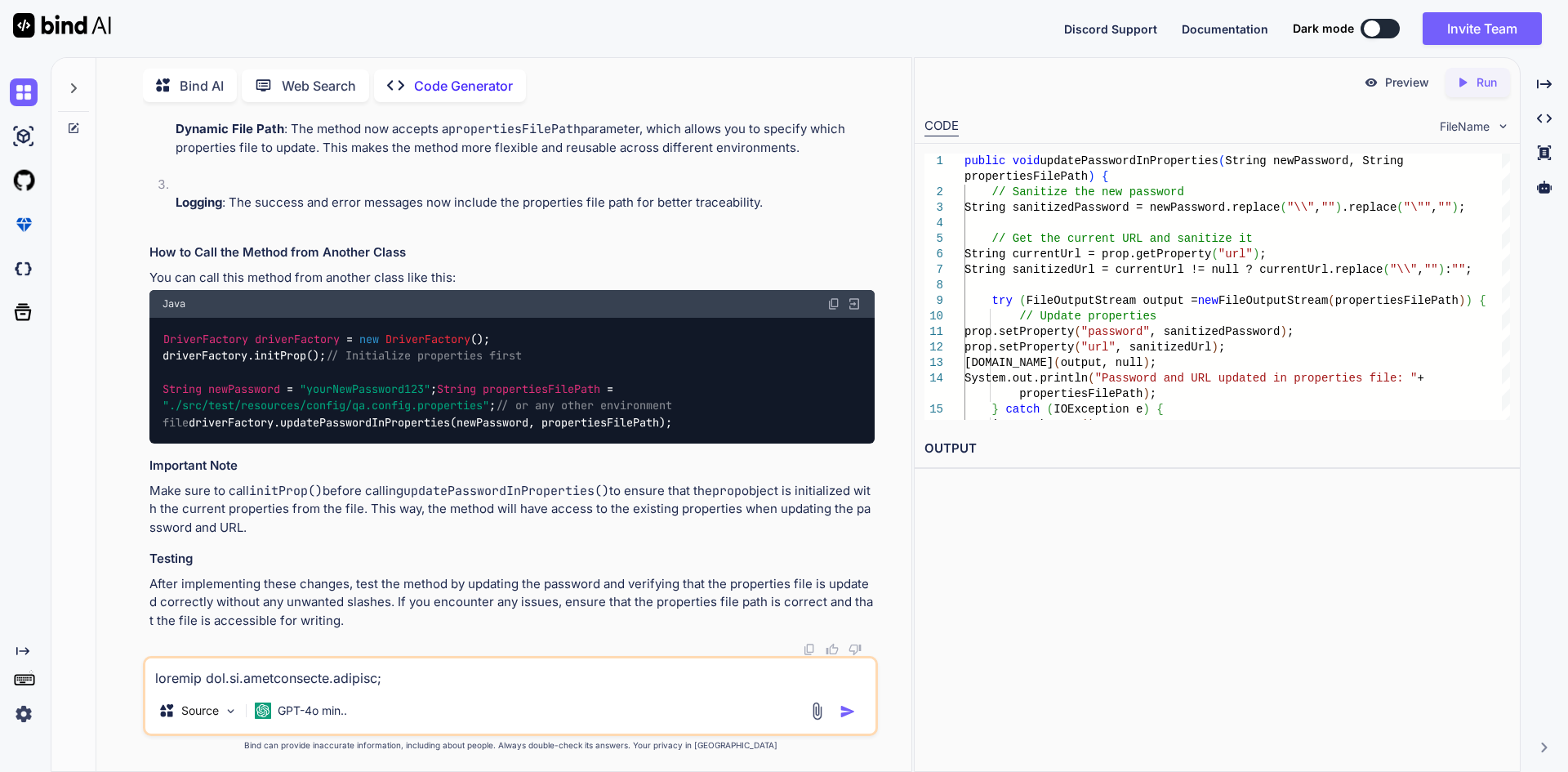
scroll to position [9383, 0]
click at [287, 679] on textarea at bounding box center [511, 673] width 730 height 29
click at [287, 679] on textarea "add fileoutputstream" at bounding box center [511, 673] width 730 height 29
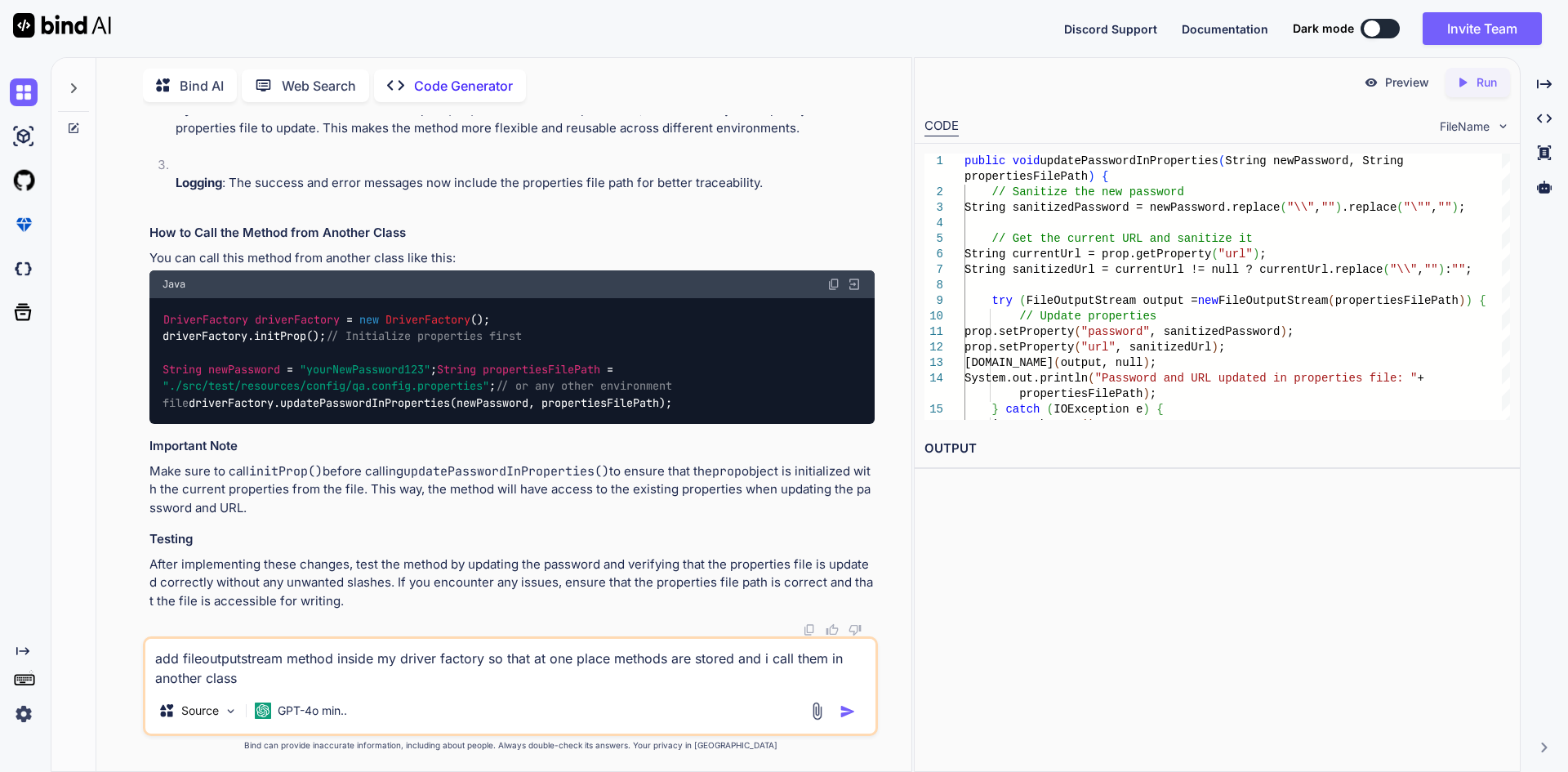
type textarea "add fileoutputstream method inside my driver factory so that at one place metho…"
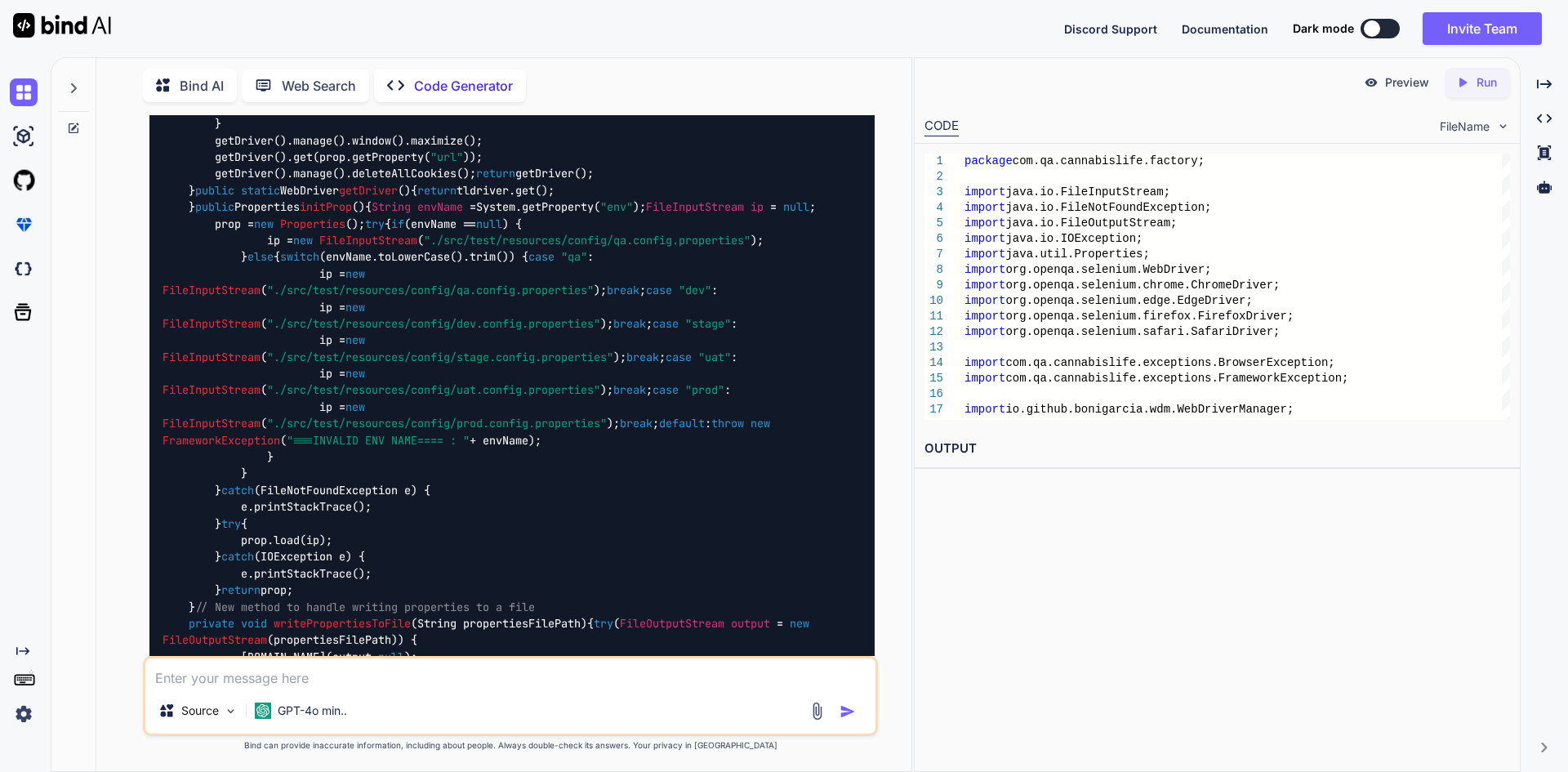
scroll to position [10001, 0]
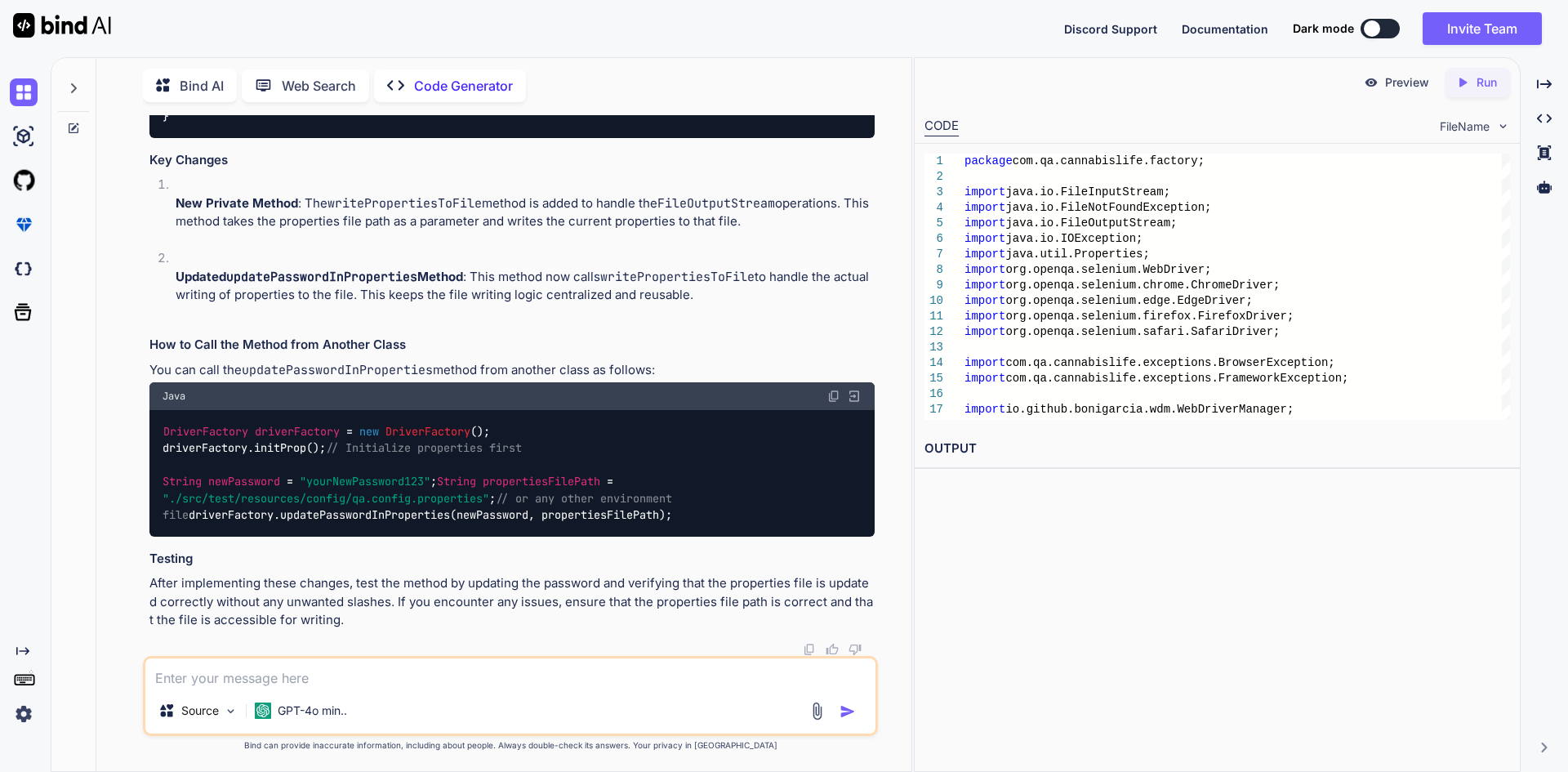
scroll to position [12451, 0]
click at [833, 382] on div "Java" at bounding box center [512, 396] width 725 height 27
click at [829, 390] on img at bounding box center [834, 396] width 13 height 13
